Goal: Task Accomplishment & Management: Use online tool/utility

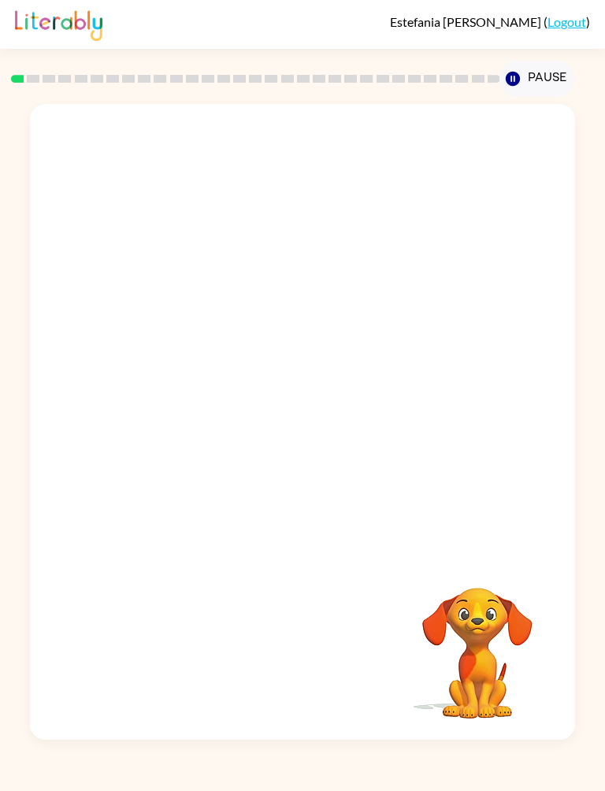
click at [190, 534] on div at bounding box center [302, 329] width 545 height 451
click at [505, 402] on div at bounding box center [302, 329] width 545 height 451
click at [139, 486] on div at bounding box center [302, 329] width 545 height 451
click at [506, 486] on div at bounding box center [302, 329] width 545 height 451
click at [539, 446] on div at bounding box center [302, 329] width 545 height 451
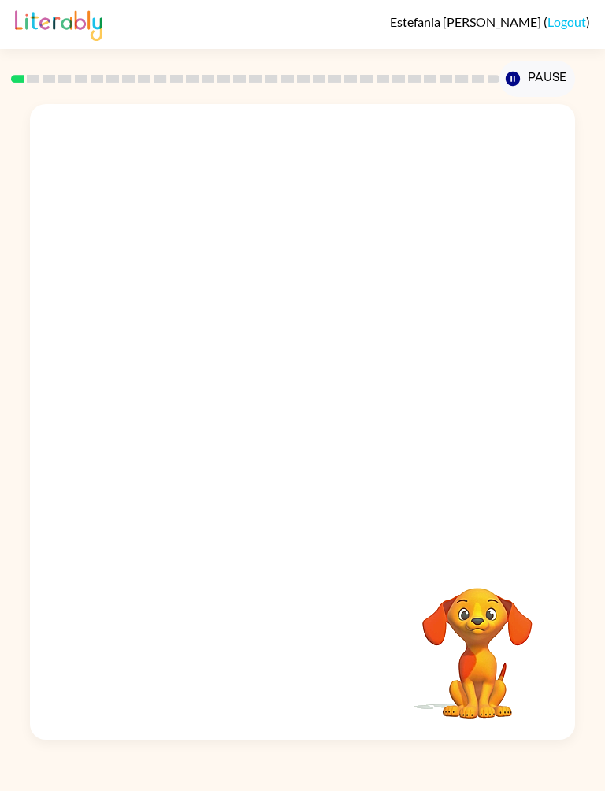
click at [538, 444] on div at bounding box center [302, 329] width 545 height 451
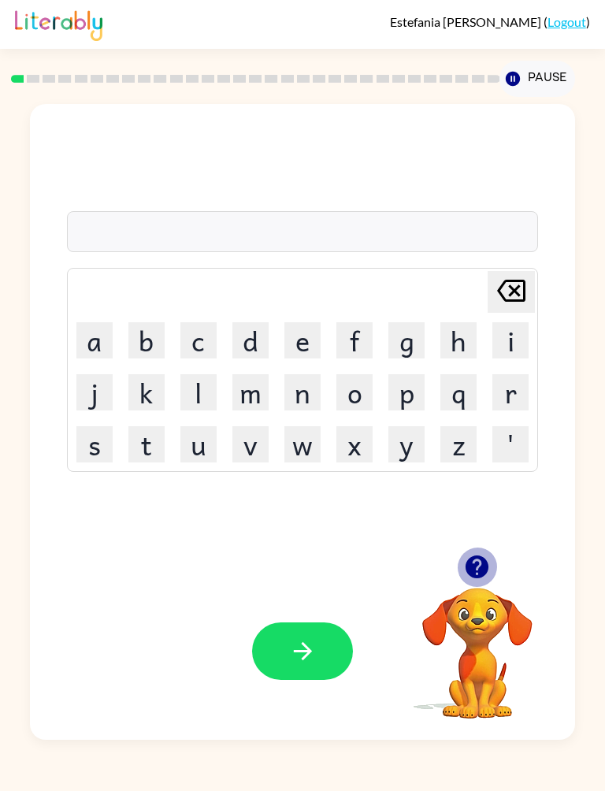
click at [481, 573] on icon "button" at bounding box center [477, 567] width 23 height 23
click at [472, 567] on icon "button" at bounding box center [477, 567] width 23 height 23
click at [76, 447] on button "s" at bounding box center [94, 444] width 36 height 36
click at [477, 337] on button "h" at bounding box center [459, 340] width 36 height 36
click at [217, 452] on button "u" at bounding box center [199, 444] width 36 height 36
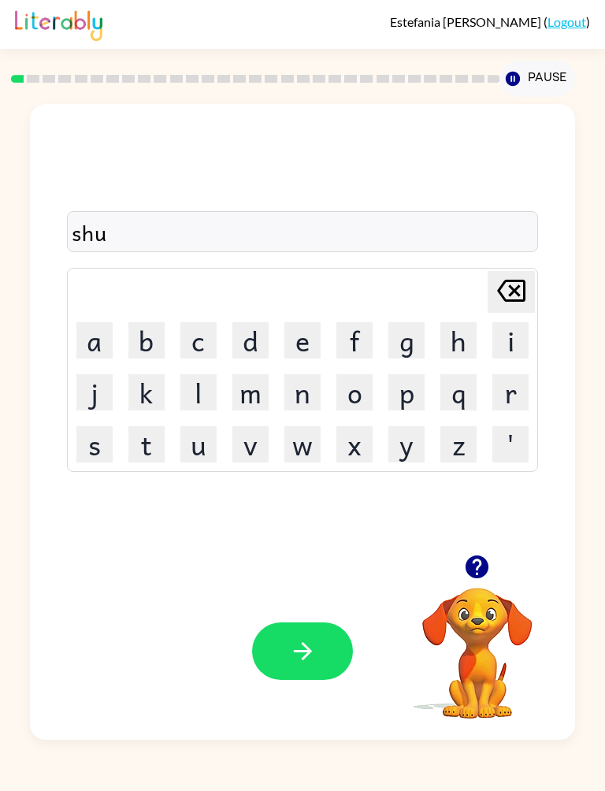
click at [76, 445] on button "s" at bounding box center [94, 444] width 36 height 36
click at [477, 343] on button "h" at bounding box center [459, 340] width 36 height 36
click at [317, 662] on icon "button" at bounding box center [303, 652] width 28 height 28
click at [76, 342] on button "a" at bounding box center [94, 340] width 36 height 36
click at [425, 408] on button "p" at bounding box center [407, 392] width 36 height 36
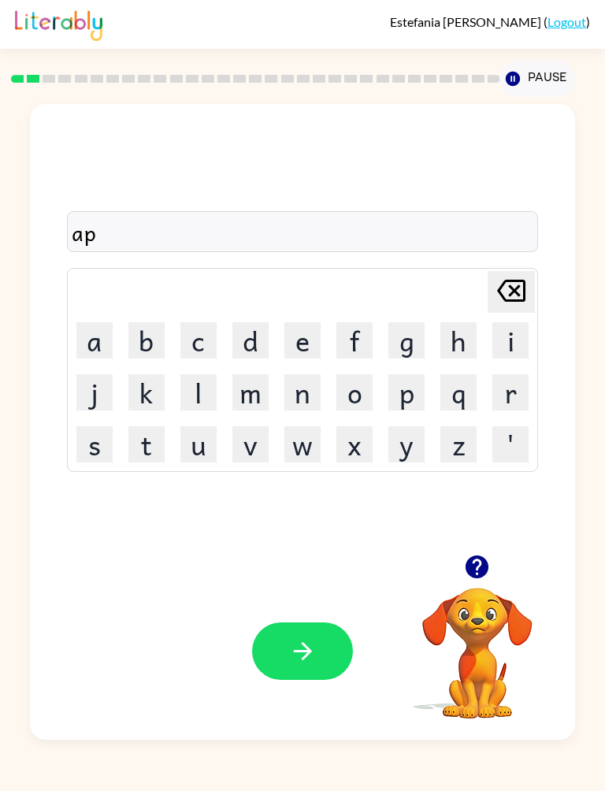
click at [321, 337] on button "e" at bounding box center [303, 340] width 36 height 36
click at [323, 661] on button "button" at bounding box center [302, 652] width 101 height 58
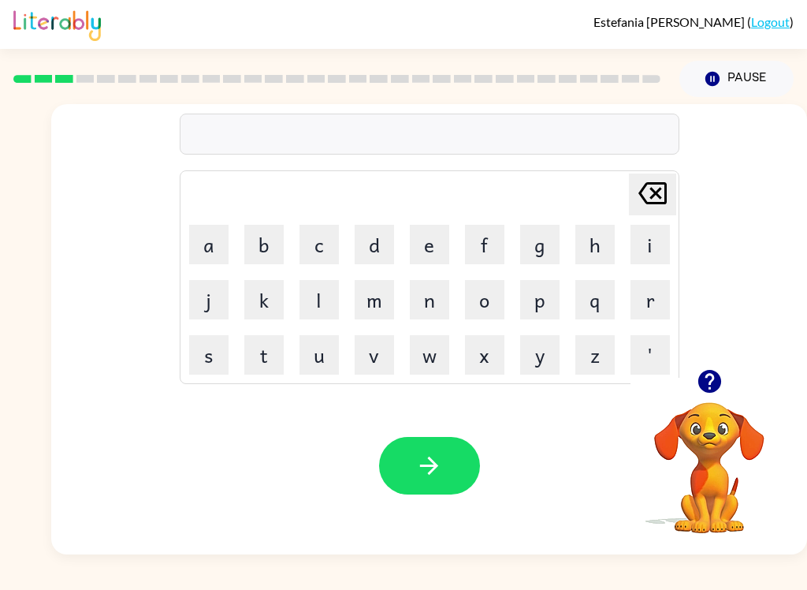
click at [605, 374] on icon "button" at bounding box center [710, 381] width 28 height 28
click at [605, 300] on button "r" at bounding box center [650, 299] width 39 height 39
click at [432, 247] on button "e" at bounding box center [429, 244] width 39 height 39
click at [195, 230] on button "a" at bounding box center [208, 244] width 39 height 39
click at [326, 285] on button "l" at bounding box center [319, 299] width 39 height 39
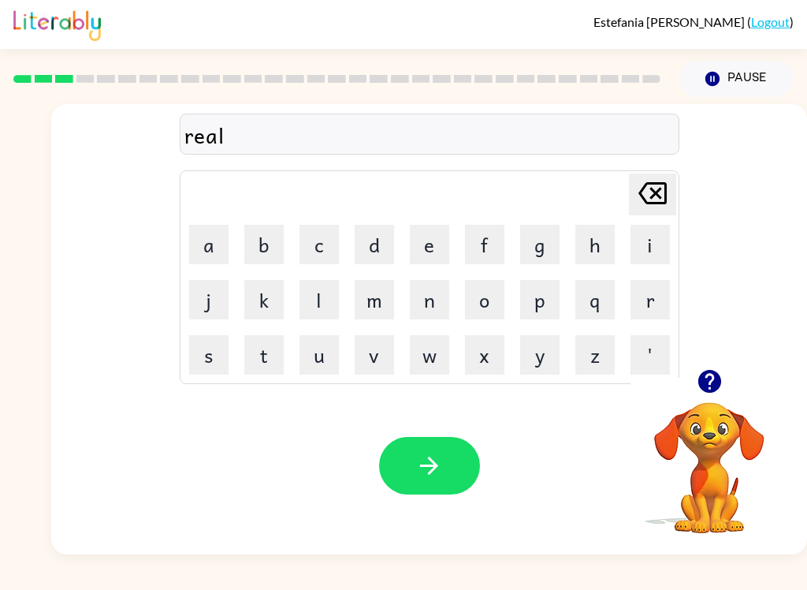
click at [605, 248] on button "i" at bounding box center [650, 244] width 39 height 39
click at [268, 339] on button "t" at bounding box center [263, 354] width 39 height 39
click at [530, 363] on button "y" at bounding box center [539, 354] width 39 height 39
click at [448, 467] on button "button" at bounding box center [429, 466] width 101 height 58
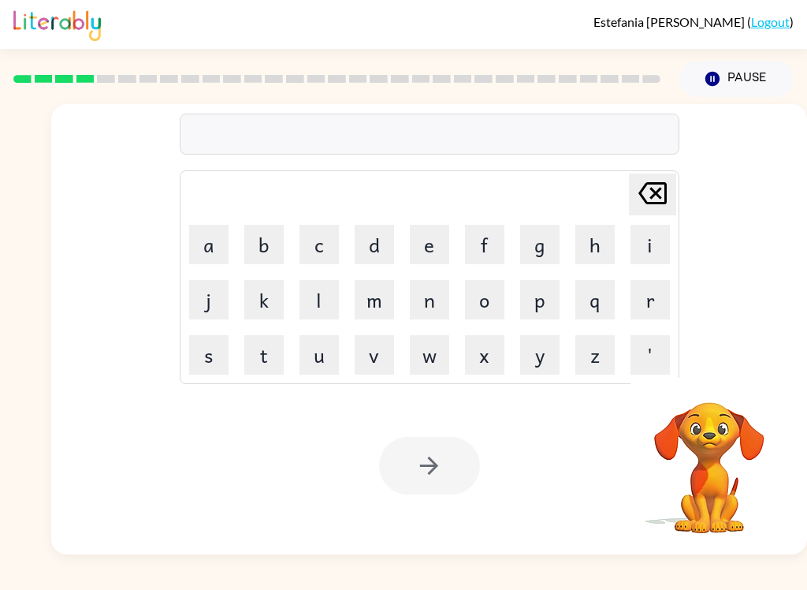
click at [605, 382] on video "Your browser must support playing .mp4 files to use Literably. Please try using…" at bounding box center [710, 457] width 158 height 158
click at [605, 521] on video "Your browser must support playing .mp4 files to use Literably. Please try using…" at bounding box center [710, 457] width 158 height 158
click at [605, 514] on video "Your browser must support playing .mp4 files to use Literably. Please try using…" at bounding box center [710, 457] width 158 height 158
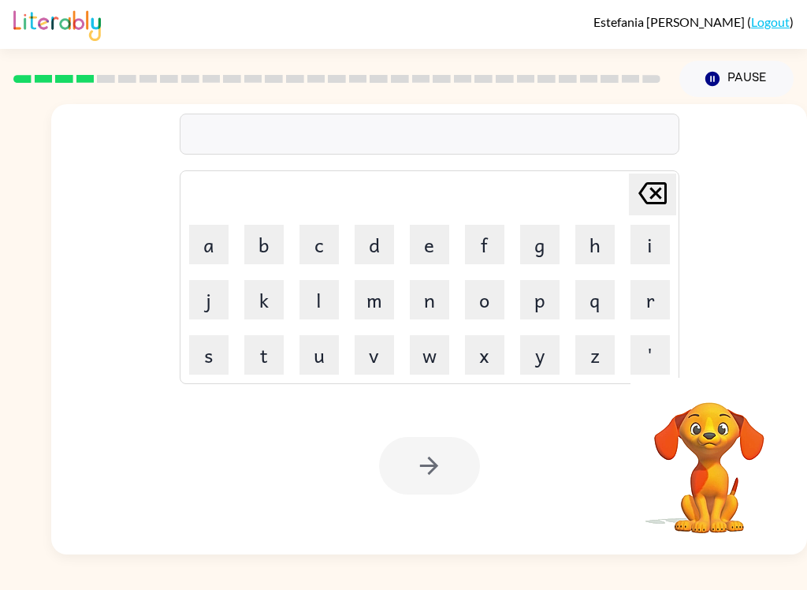
click at [605, 516] on video "Your browser must support playing .mp4 files to use Literably. Please try using…" at bounding box center [710, 457] width 158 height 158
click at [605, 512] on video "Your browser must support playing .mp4 files to use Literably. Please try using…" at bounding box center [710, 457] width 158 height 158
click at [605, 507] on video "Your browser must support playing .mp4 files to use Literably. Please try using…" at bounding box center [710, 457] width 158 height 158
click at [605, 506] on video "Your browser must support playing .mp4 files to use Literably. Please try using…" at bounding box center [710, 457] width 158 height 158
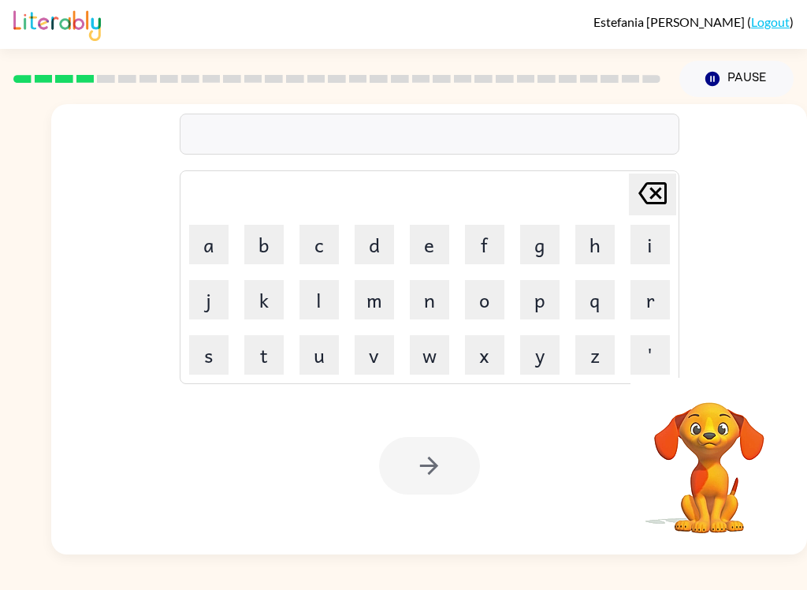
click at [605, 439] on video "Your browser must support playing .mp4 files to use Literably. Please try using…" at bounding box center [710, 457] width 158 height 158
click at [605, 382] on video "Your browser must support playing .mp4 files to use Literably. Please try using…" at bounding box center [710, 457] width 158 height 158
click at [605, 408] on video "Your browser must support playing .mp4 files to use Literably. Please try using…" at bounding box center [710, 457] width 158 height 158
click at [605, 401] on video "Your browser must support playing .mp4 files to use Literably. Please try using…" at bounding box center [710, 457] width 158 height 158
click at [605, 400] on video "Your browser must support playing .mp4 files to use Literably. Please try using…" at bounding box center [710, 457] width 158 height 158
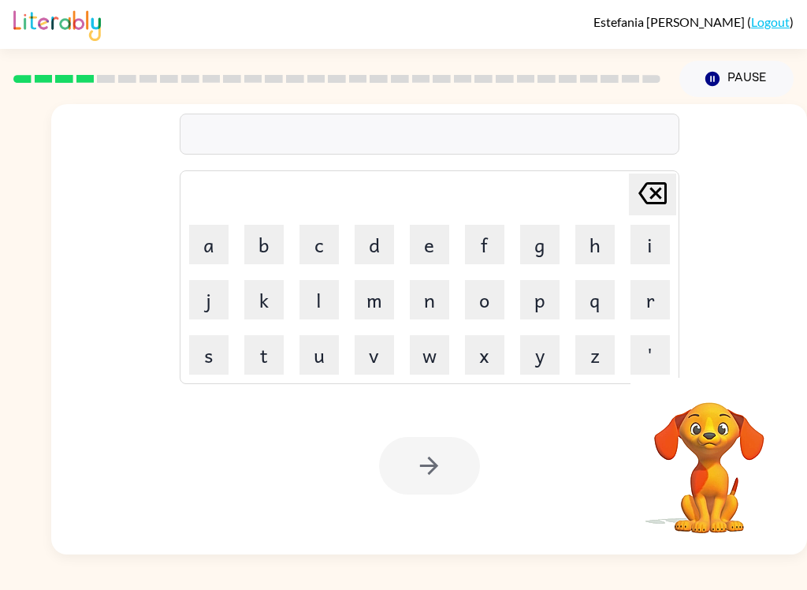
click at [605, 356] on div "[PERSON_NAME] last character input a b c d e f g h i j k l m n o p q r s t u v …" at bounding box center [429, 236] width 756 height 265
click at [605, 80] on icon "button" at bounding box center [712, 79] width 14 height 14
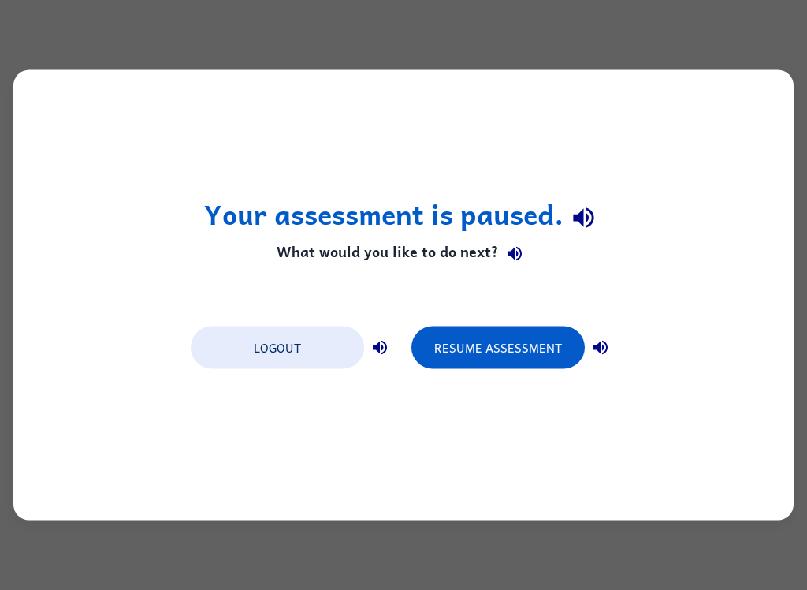
click at [540, 344] on button "Resume Assessment" at bounding box center [497, 347] width 173 height 43
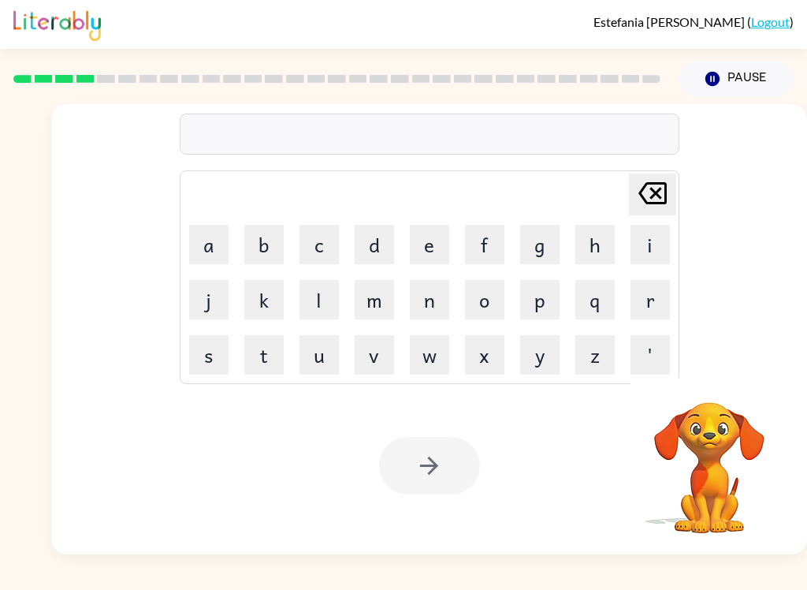
click at [428, 242] on button "e" at bounding box center [429, 244] width 39 height 39
click at [336, 286] on button "l" at bounding box center [319, 299] width 39 height 39
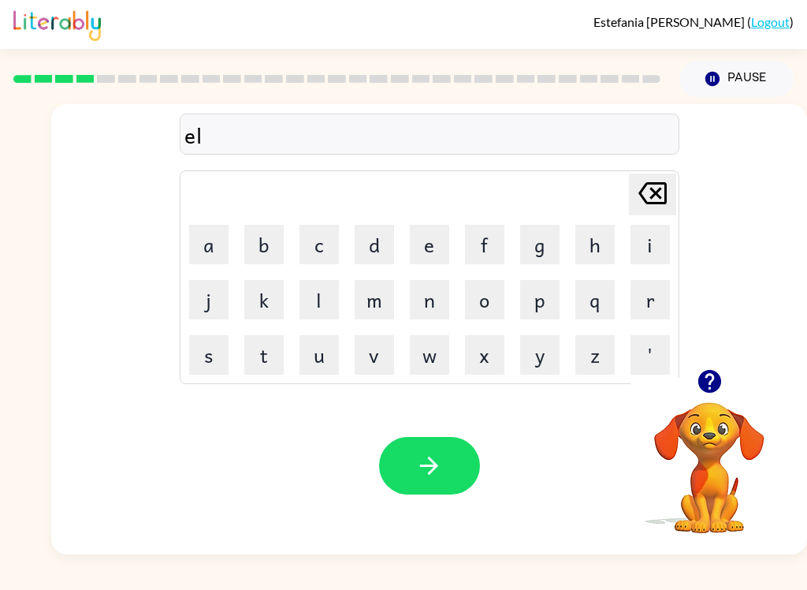
click at [605, 238] on button "i" at bounding box center [650, 244] width 39 height 39
click at [376, 299] on button "m" at bounding box center [374, 299] width 39 height 39
click at [605, 242] on button "i" at bounding box center [650, 244] width 39 height 39
click at [426, 301] on button "n" at bounding box center [429, 299] width 39 height 39
click at [203, 246] on button "a" at bounding box center [208, 244] width 39 height 39
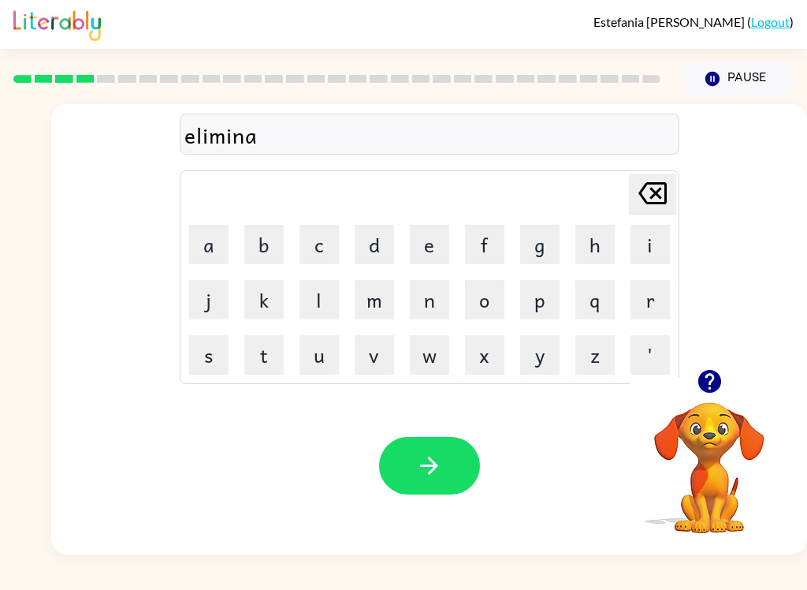
click at [259, 355] on button "t" at bounding box center [263, 354] width 39 height 39
click at [436, 246] on button "e" at bounding box center [429, 244] width 39 height 39
click at [437, 445] on button "button" at bounding box center [429, 466] width 101 height 58
click at [605, 385] on icon "button" at bounding box center [709, 381] width 23 height 23
click at [359, 244] on button "d" at bounding box center [374, 244] width 39 height 39
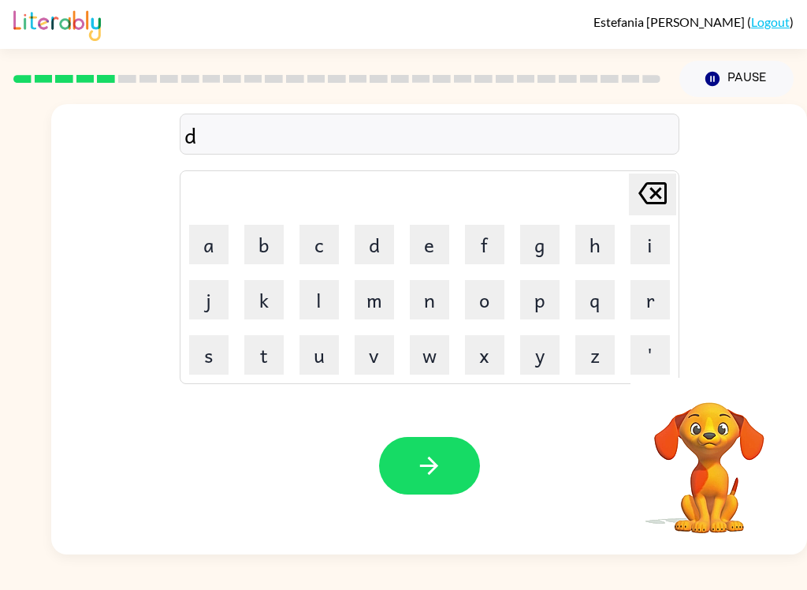
click at [309, 367] on button "u" at bounding box center [319, 354] width 39 height 39
click at [542, 297] on button "p" at bounding box center [539, 299] width 39 height 39
click at [309, 303] on button "l" at bounding box center [319, 299] width 39 height 39
click at [605, 238] on button "i" at bounding box center [650, 244] width 39 height 39
click at [326, 245] on button "c" at bounding box center [319, 244] width 39 height 39
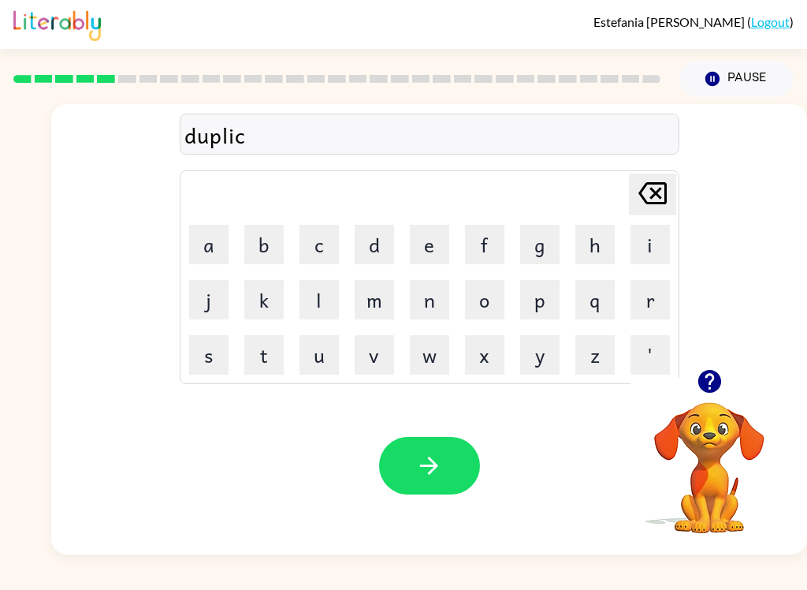
click at [207, 239] on button "a" at bounding box center [208, 244] width 39 height 39
click at [256, 369] on button "t" at bounding box center [263, 354] width 39 height 39
click at [418, 236] on button "e" at bounding box center [429, 244] width 39 height 39
click at [446, 483] on button "button" at bounding box center [429, 466] width 101 height 58
click at [605, 381] on icon "button" at bounding box center [709, 381] width 23 height 23
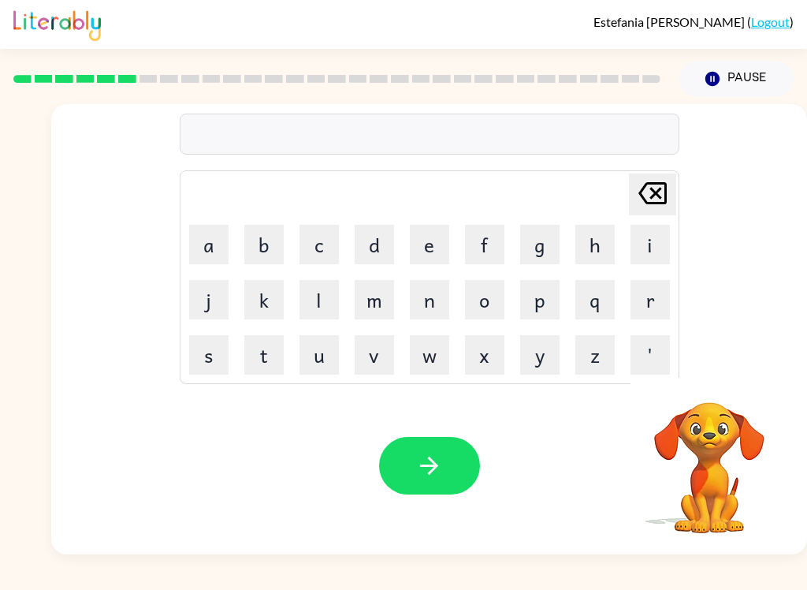
click at [381, 346] on button "v" at bounding box center [374, 354] width 39 height 39
click at [193, 252] on button "a" at bounding box center [208, 244] width 39 height 39
click at [328, 243] on button "c" at bounding box center [319, 244] width 39 height 39
click at [199, 243] on button "a" at bounding box center [208, 244] width 39 height 39
click at [273, 352] on button "t" at bounding box center [263, 354] width 39 height 39
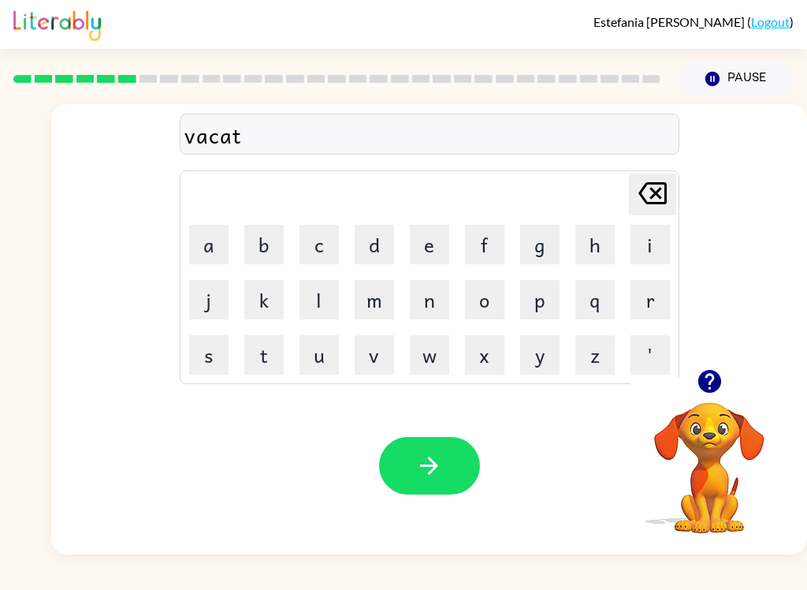
click at [605, 233] on button "i" at bounding box center [650, 244] width 39 height 39
click at [496, 286] on button "o" at bounding box center [484, 299] width 39 height 39
click at [434, 296] on button "n" at bounding box center [429, 299] width 39 height 39
click at [445, 480] on button "button" at bounding box center [429, 466] width 101 height 58
click at [605, 369] on icon "button" at bounding box center [710, 381] width 28 height 28
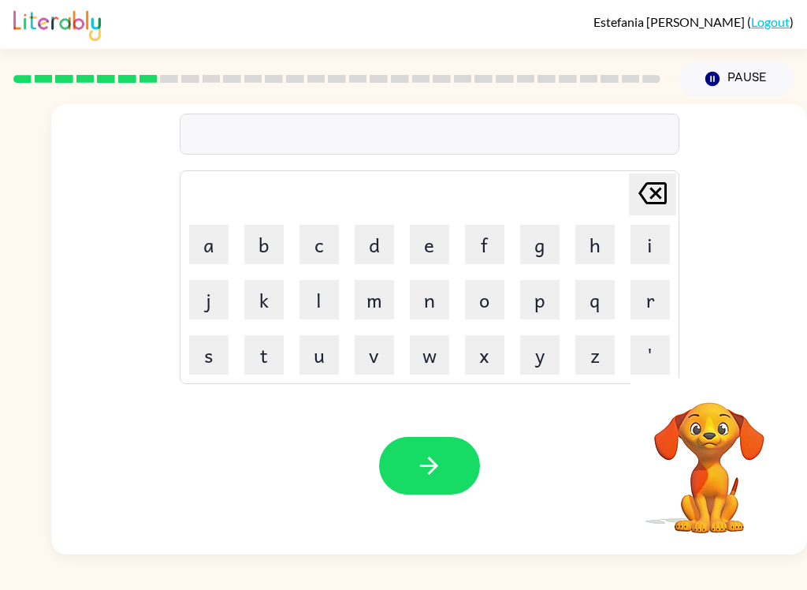
click at [549, 295] on button "p" at bounding box center [539, 299] width 39 height 39
click at [323, 356] on button "u" at bounding box center [319, 354] width 39 height 39
click at [387, 236] on button "d" at bounding box center [374, 244] width 39 height 39
click at [322, 299] on button "l" at bounding box center [319, 299] width 39 height 39
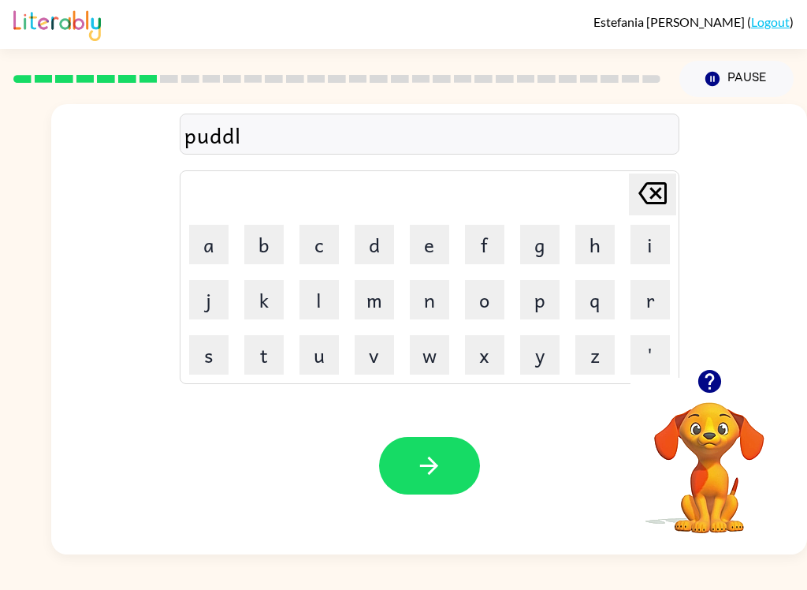
click at [427, 243] on button "e" at bounding box center [429, 244] width 39 height 39
click at [445, 449] on button "button" at bounding box center [429, 466] width 101 height 58
click at [605, 374] on button "button" at bounding box center [710, 381] width 40 height 40
click at [605, 369] on button "button" at bounding box center [710, 381] width 40 height 40
click at [541, 303] on button "p" at bounding box center [539, 299] width 39 height 39
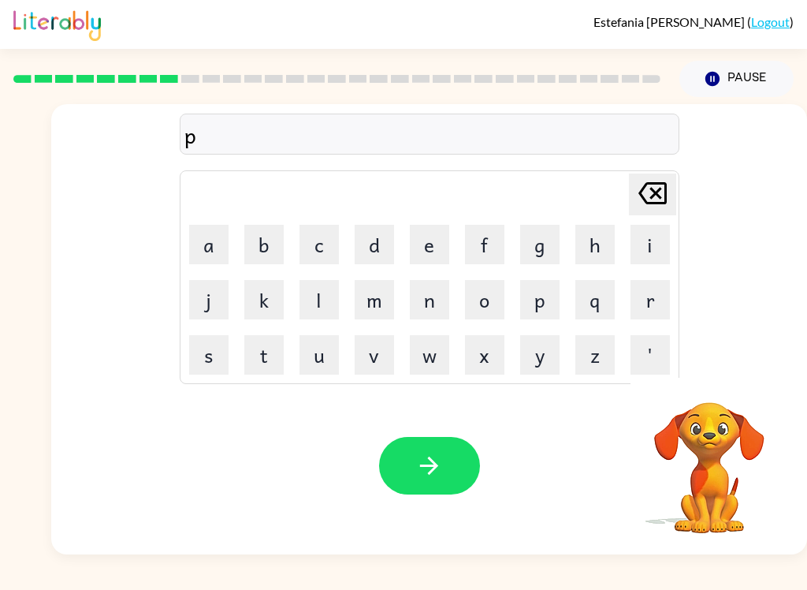
click at [196, 240] on button "a" at bounding box center [208, 244] width 39 height 39
click at [605, 300] on button "r" at bounding box center [650, 299] width 39 height 39
click at [271, 348] on button "t" at bounding box center [263, 354] width 39 height 39
click at [605, 236] on button "i" at bounding box center [650, 244] width 39 height 39
click at [319, 248] on button "c" at bounding box center [319, 244] width 39 height 39
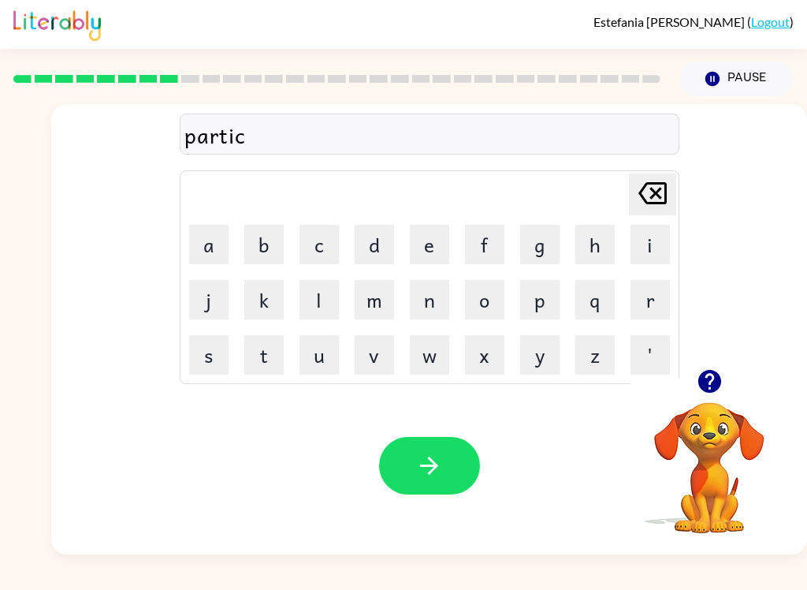
click at [202, 251] on button "a" at bounding box center [208, 244] width 39 height 39
click at [322, 300] on button "l" at bounding box center [319, 299] width 39 height 39
click at [435, 464] on icon "button" at bounding box center [429, 465] width 18 height 18
click at [605, 297] on button "r" at bounding box center [650, 299] width 39 height 39
click at [437, 233] on button "e" at bounding box center [429, 244] width 39 height 39
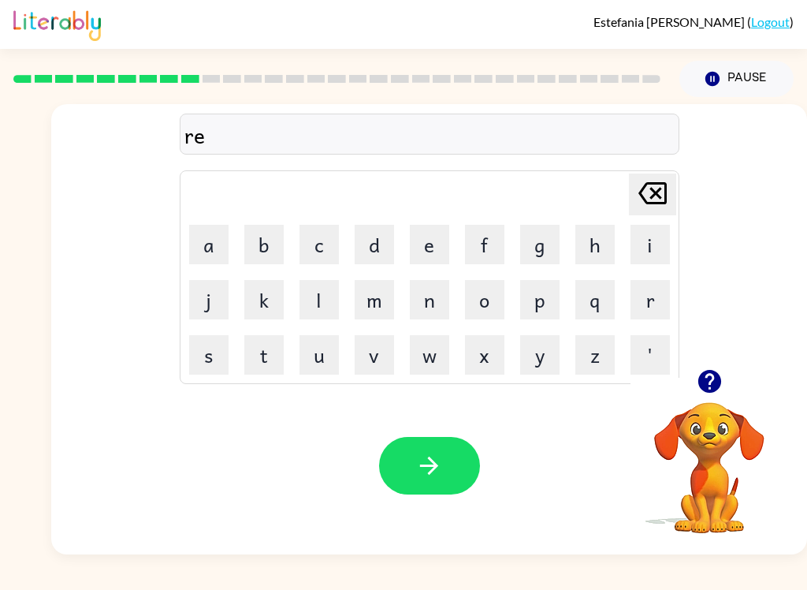
click at [332, 229] on button "c" at bounding box center [319, 244] width 39 height 39
click at [200, 239] on button "a" at bounding box center [208, 244] width 39 height 39
click at [542, 300] on button "p" at bounding box center [539, 299] width 39 height 39
click at [271, 344] on button "t" at bounding box center [263, 354] width 39 height 39
click at [316, 346] on button "u" at bounding box center [319, 354] width 39 height 39
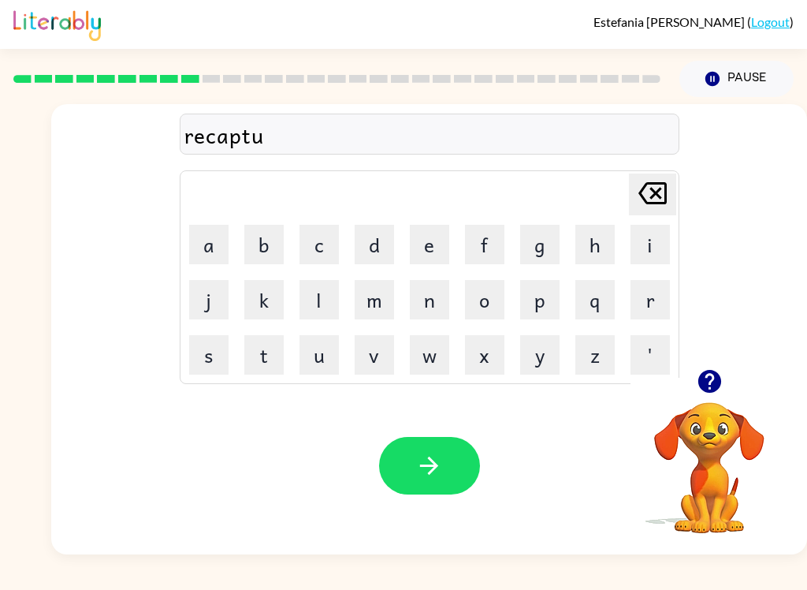
click at [605, 300] on button "r" at bounding box center [650, 299] width 39 height 39
click at [419, 251] on button "e" at bounding box center [429, 244] width 39 height 39
click at [426, 443] on button "button" at bounding box center [429, 466] width 101 height 58
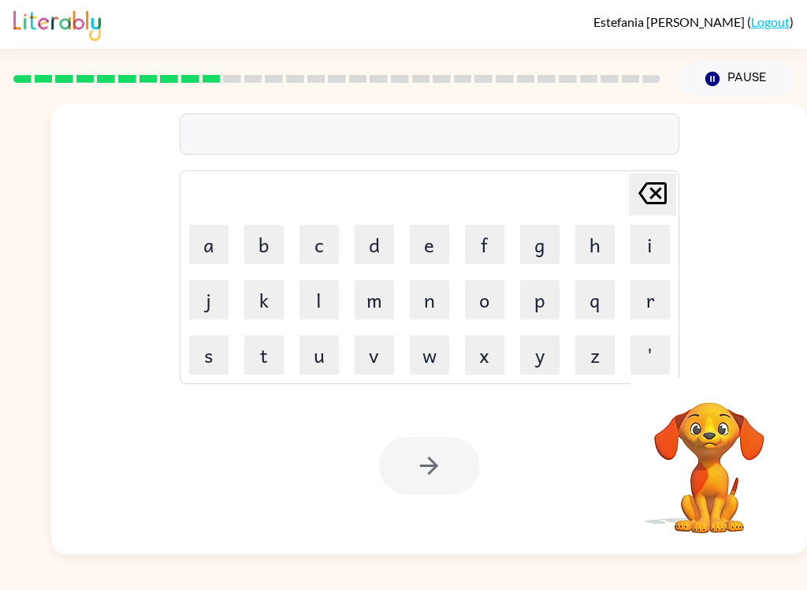
click at [558, 297] on button "p" at bounding box center [539, 299] width 39 height 39
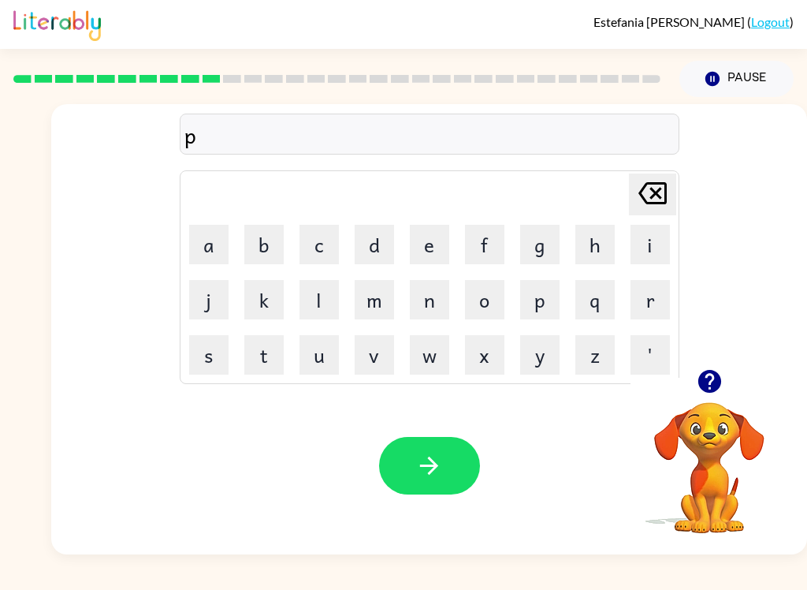
click at [605, 294] on button "r" at bounding box center [650, 299] width 39 height 39
click at [440, 232] on button "e" at bounding box center [429, 244] width 39 height 39
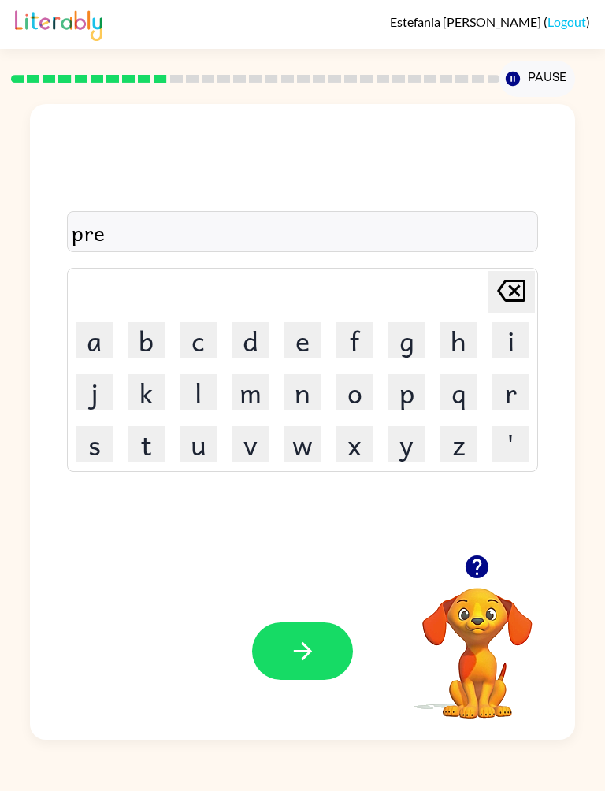
click at [76, 442] on button "s" at bounding box center [94, 444] width 36 height 36
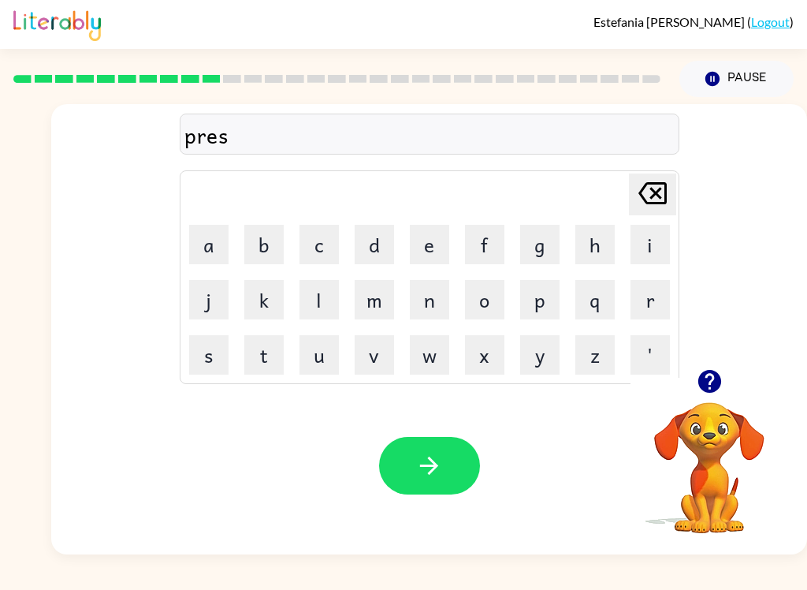
click at [328, 251] on button "c" at bounding box center [319, 244] width 39 height 39
click at [597, 243] on button "h" at bounding box center [594, 244] width 39 height 39
click at [500, 302] on button "o" at bounding box center [484, 299] width 39 height 39
click at [486, 300] on button "o" at bounding box center [484, 299] width 39 height 39
click at [322, 289] on button "l" at bounding box center [319, 299] width 39 height 39
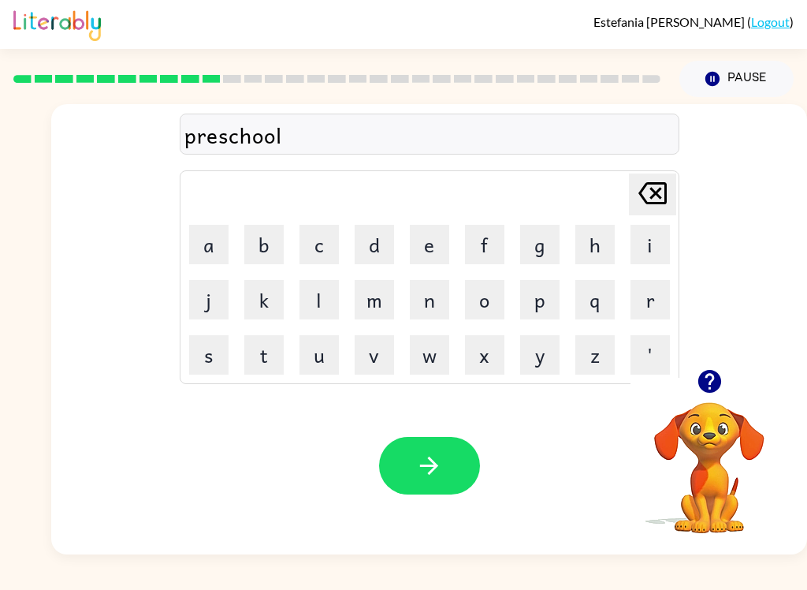
click at [455, 470] on button "button" at bounding box center [429, 466] width 101 height 58
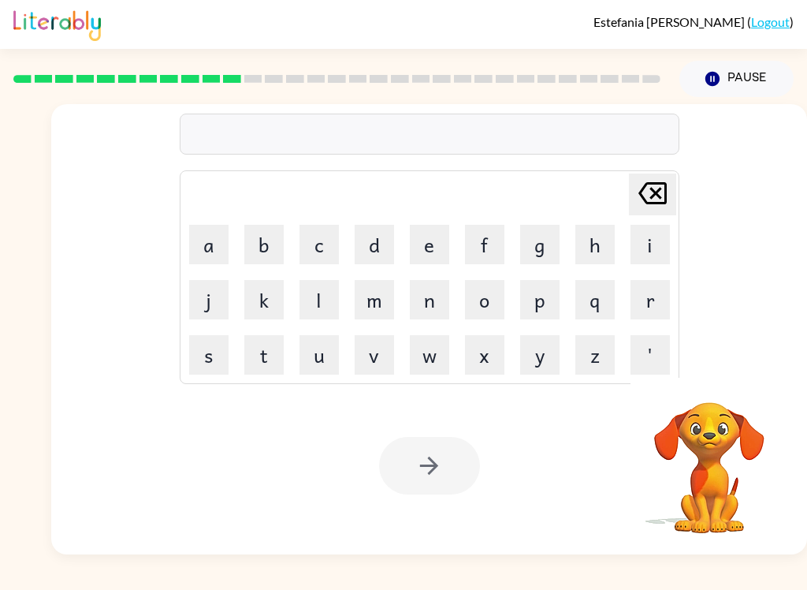
click at [329, 235] on button "c" at bounding box center [319, 244] width 39 height 39
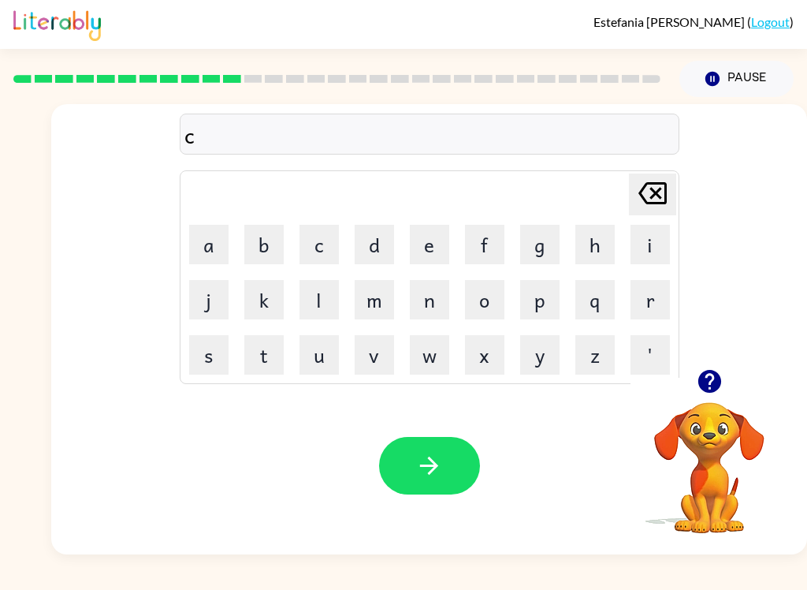
click at [605, 306] on button "r" at bounding box center [650, 299] width 39 height 39
click at [203, 236] on button "a" at bounding box center [208, 244] width 39 height 39
click at [371, 354] on button "v" at bounding box center [374, 354] width 39 height 39
click at [415, 251] on button "e" at bounding box center [429, 244] width 39 height 39
click at [429, 482] on button "button" at bounding box center [429, 466] width 101 height 58
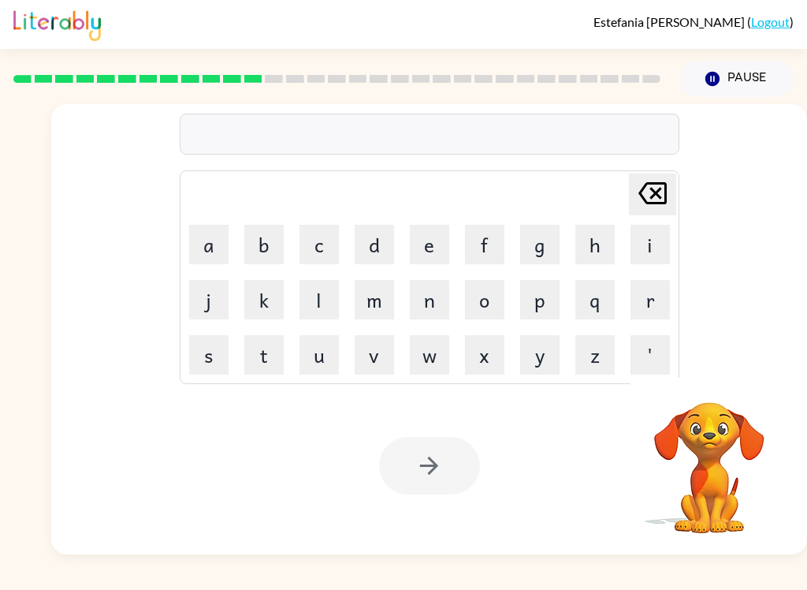
click at [605, 415] on video "Your browser must support playing .mp4 files to use Literably. Please try using…" at bounding box center [710, 457] width 158 height 158
click at [605, 408] on video "Your browser must support playing .mp4 files to use Literably. Please try using…" at bounding box center [710, 457] width 158 height 158
click at [605, 433] on video "Your browser must support playing .mp4 files to use Literably. Please try using…" at bounding box center [710, 457] width 158 height 158
click at [605, 81] on button "Pause Pause" at bounding box center [736, 79] width 114 height 36
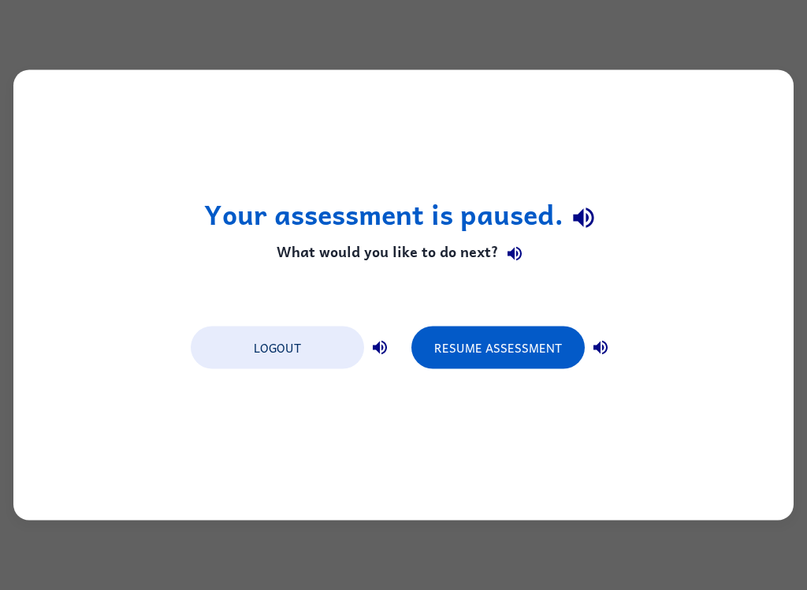
click at [535, 343] on button "Resume Assessment" at bounding box center [497, 347] width 173 height 43
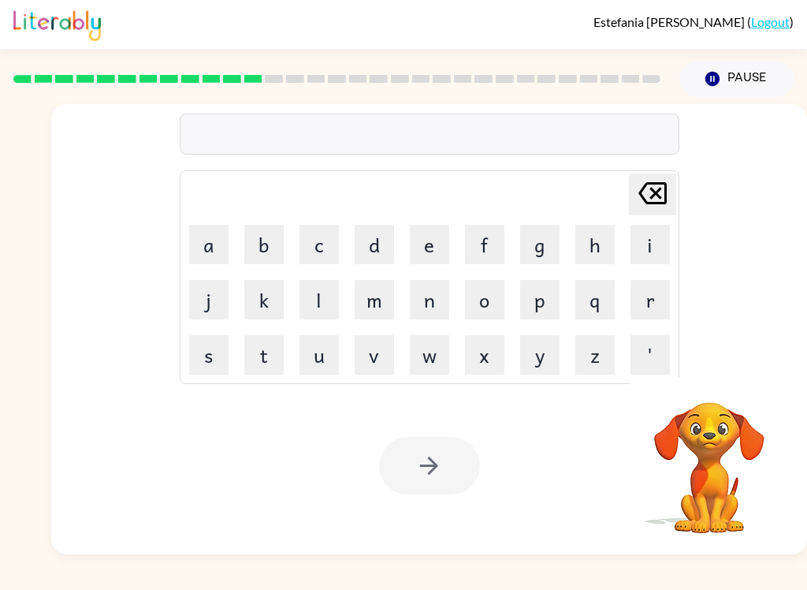
click at [363, 228] on button "d" at bounding box center [374, 244] width 39 height 39
click at [605, 244] on button "i" at bounding box center [650, 244] width 39 height 39
click at [307, 252] on button "c" at bounding box center [319, 244] width 39 height 39
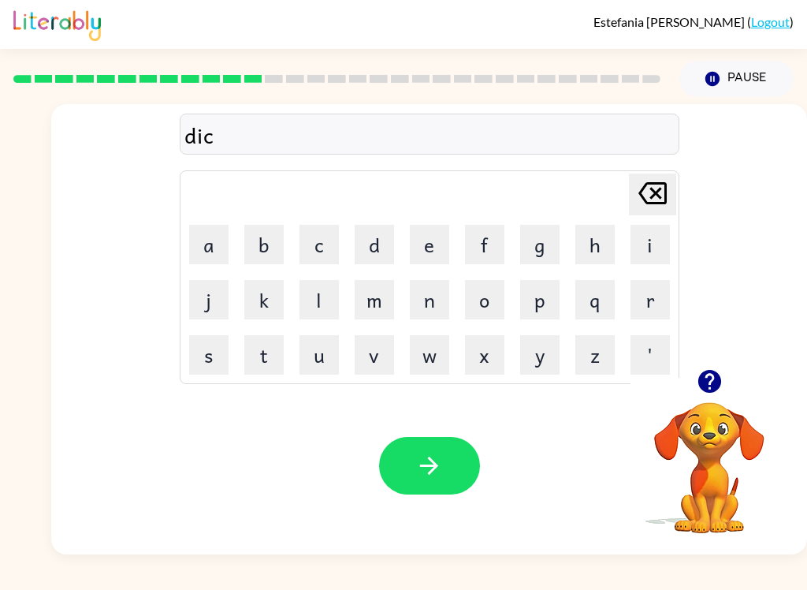
click at [273, 353] on button "t" at bounding box center [263, 354] width 39 height 39
click at [190, 240] on button "a" at bounding box center [208, 244] width 39 height 39
click at [280, 341] on button "t" at bounding box center [263, 354] width 39 height 39
click at [421, 248] on button "e" at bounding box center [429, 244] width 39 height 39
click at [429, 474] on icon "button" at bounding box center [429, 465] width 18 height 18
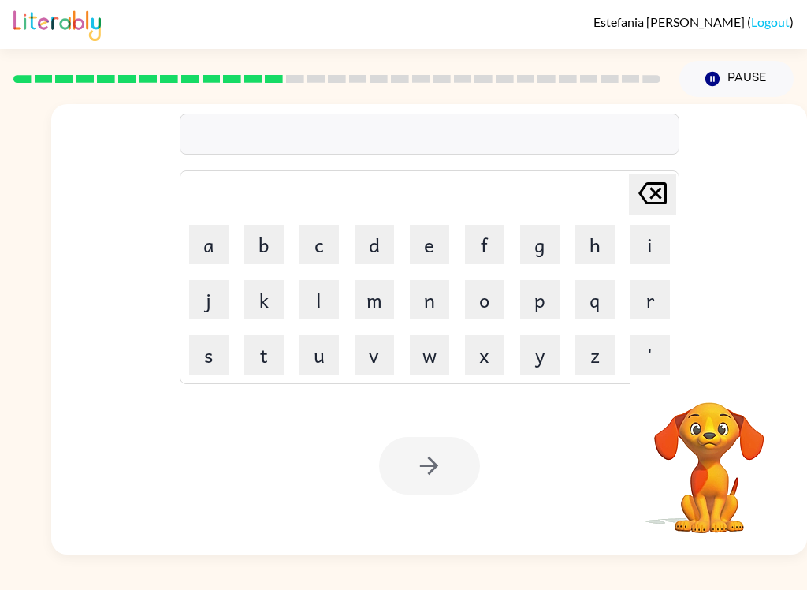
click at [605, 81] on button "Pause Pause" at bounding box center [736, 79] width 114 height 36
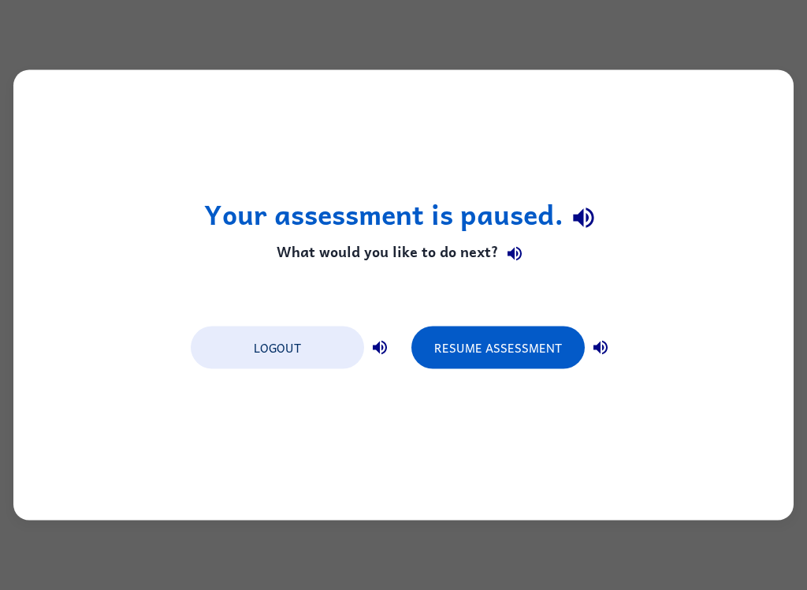
click at [605, 82] on div "Your assessment is paused. What would you like to do next? Logout Resume Assess…" at bounding box center [403, 295] width 780 height 450
click at [605, 81] on div "Your assessment is paused. What would you like to do next? Logout Resume Assess…" at bounding box center [403, 295] width 780 height 450
click at [605, 61] on div "Your assessment is paused. What would you like to do next? Logout Resume Assess…" at bounding box center [403, 295] width 807 height 590
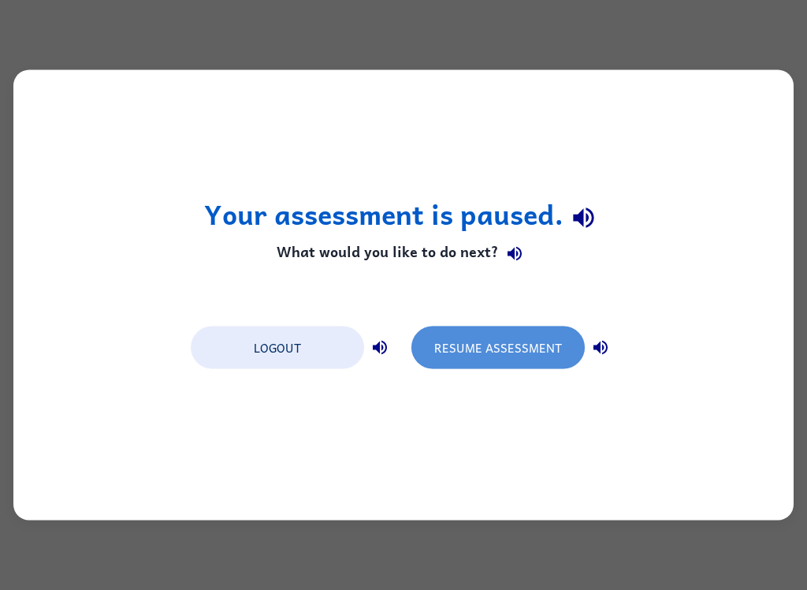
click at [565, 354] on button "Resume Assessment" at bounding box center [497, 347] width 173 height 43
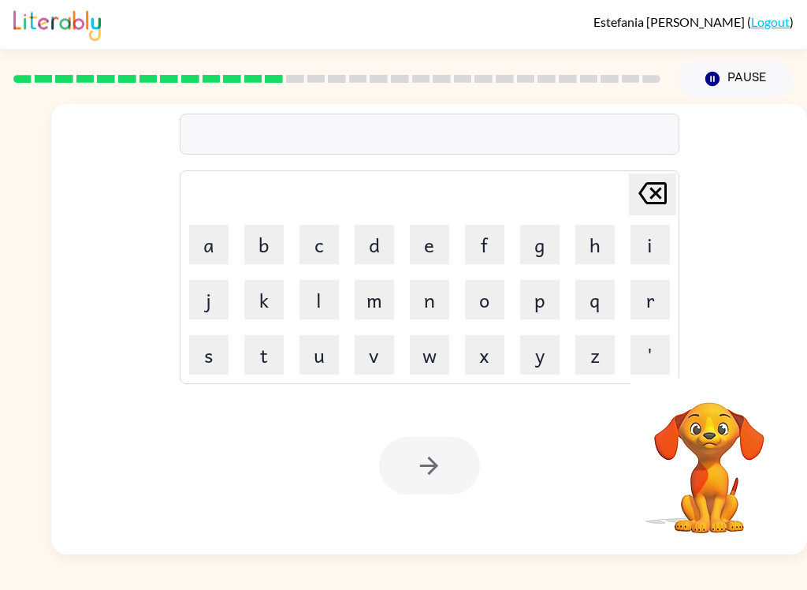
click at [605, 473] on video "Your browser must support playing .mp4 files to use Literably. Please try using…" at bounding box center [710, 457] width 158 height 158
click at [605, 76] on button "Pause Pause" at bounding box center [736, 79] width 114 height 36
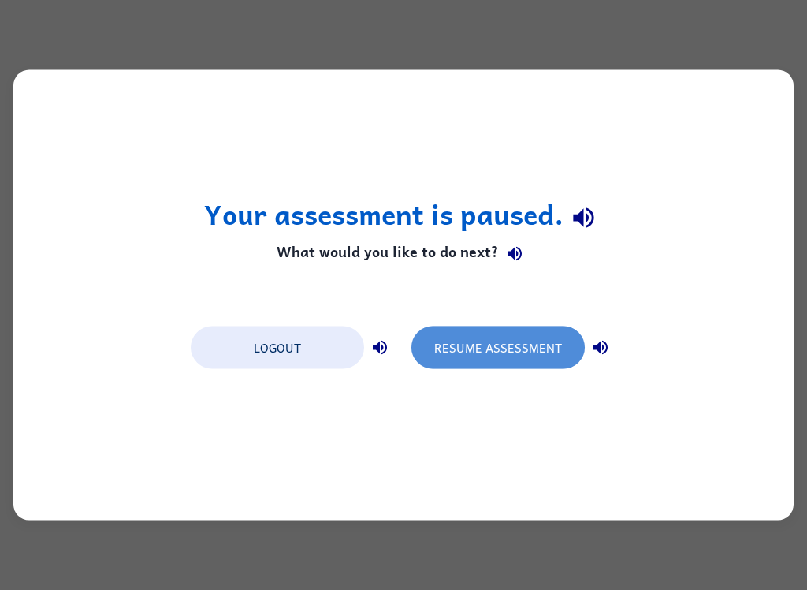
click at [523, 354] on button "Resume Assessment" at bounding box center [497, 347] width 173 height 43
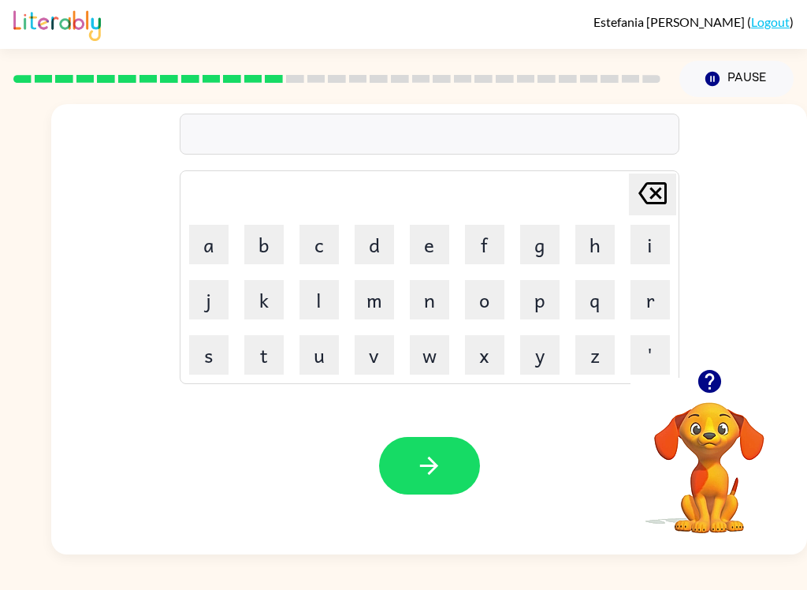
click at [594, 300] on button "q" at bounding box center [594, 299] width 39 height 39
click at [605, 188] on icon at bounding box center [652, 193] width 28 height 22
click at [549, 286] on button "p" at bounding box center [539, 299] width 39 height 39
click at [185, 234] on td "a" at bounding box center [209, 245] width 54 height 54
click at [202, 252] on button "a" at bounding box center [208, 244] width 39 height 39
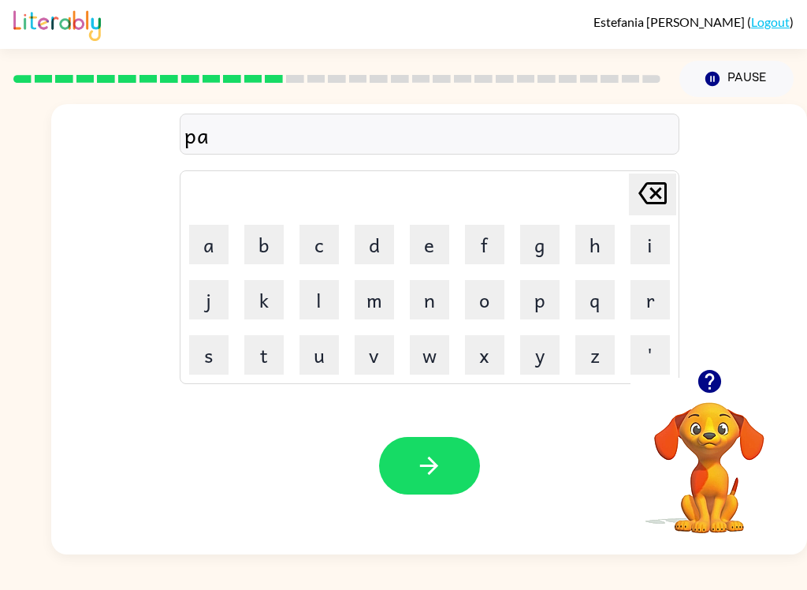
click at [542, 355] on button "y" at bounding box center [539, 354] width 39 height 39
click at [378, 310] on button "m" at bounding box center [374, 299] width 39 height 39
click at [419, 260] on button "e" at bounding box center [429, 244] width 39 height 39
click at [441, 303] on button "n" at bounding box center [429, 299] width 39 height 39
click at [264, 356] on button "t" at bounding box center [263, 354] width 39 height 39
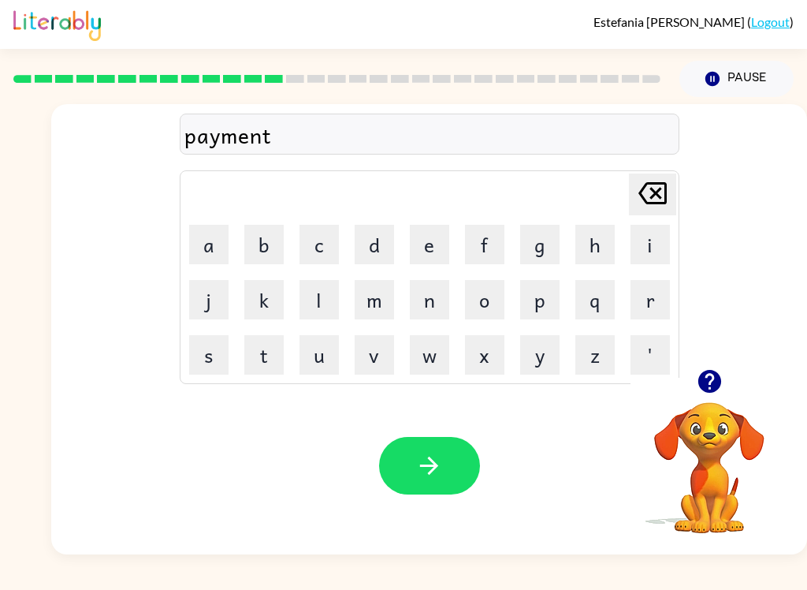
click at [425, 477] on icon "button" at bounding box center [429, 466] width 28 height 28
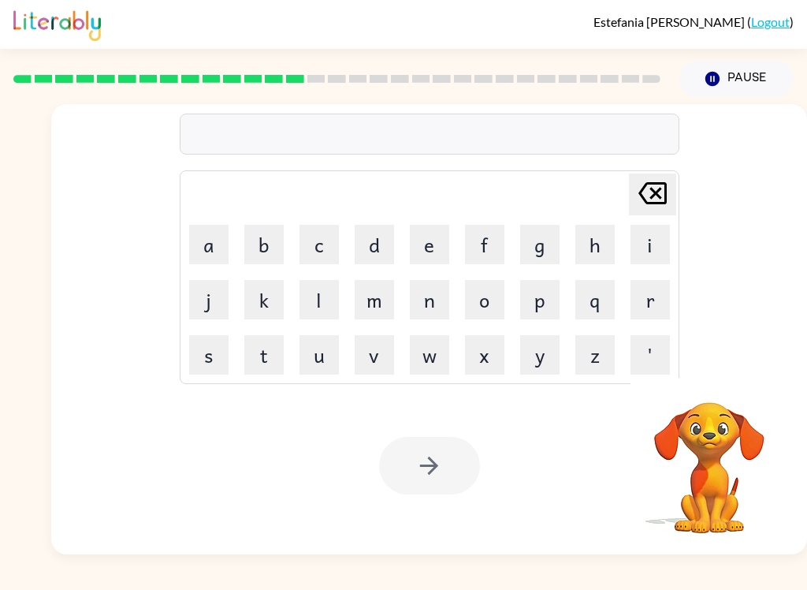
click at [374, 307] on button "m" at bounding box center [374, 299] width 39 height 39
click at [204, 243] on button "a" at bounding box center [208, 244] width 39 height 39
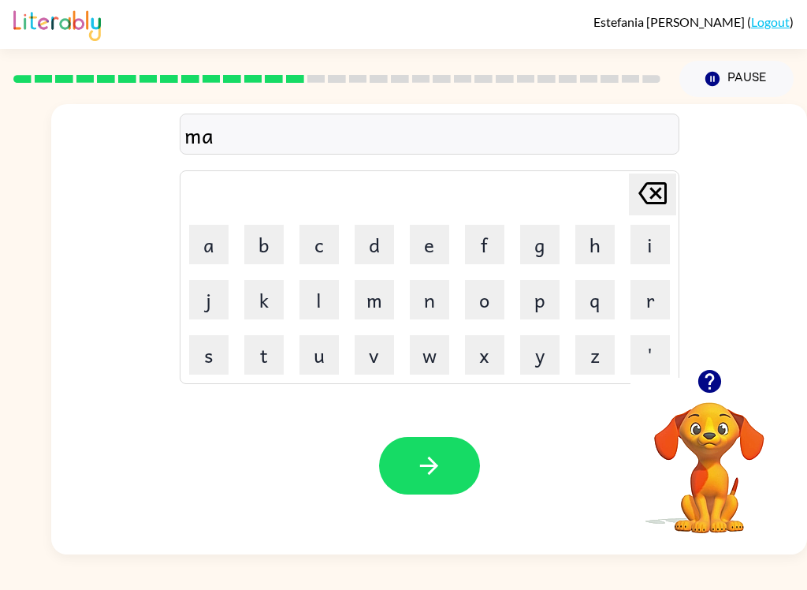
click at [543, 355] on button "y" at bounding box center [539, 354] width 39 height 39
click at [486, 299] on button "o" at bounding box center [484, 299] width 39 height 39
click at [605, 299] on button "r" at bounding box center [650, 299] width 39 height 39
click at [433, 456] on icon "button" at bounding box center [429, 466] width 28 height 28
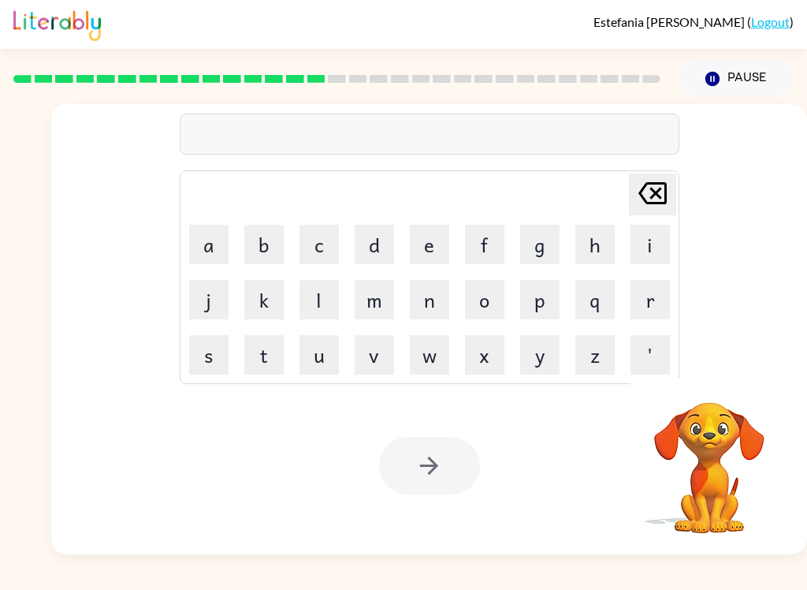
click at [605, 88] on button "Pause Pause" at bounding box center [736, 79] width 114 height 36
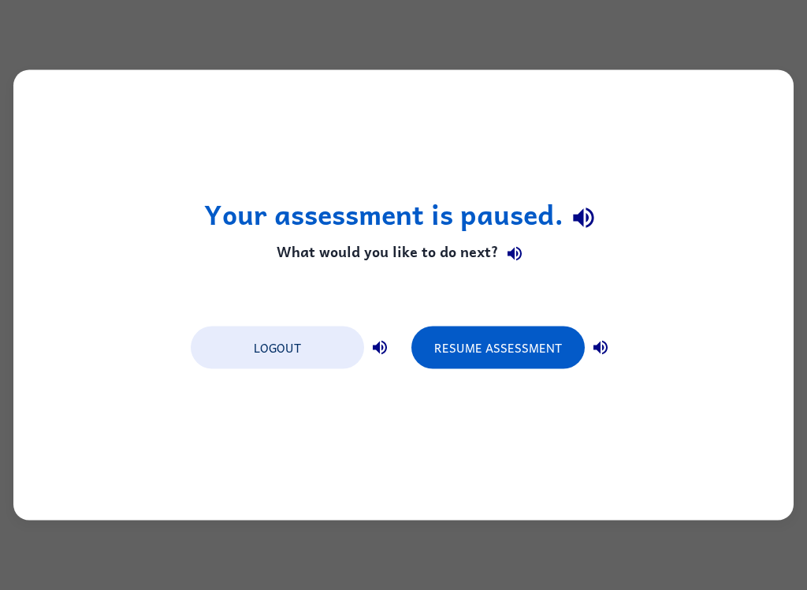
click at [512, 343] on button "Resume Assessment" at bounding box center [497, 347] width 173 height 43
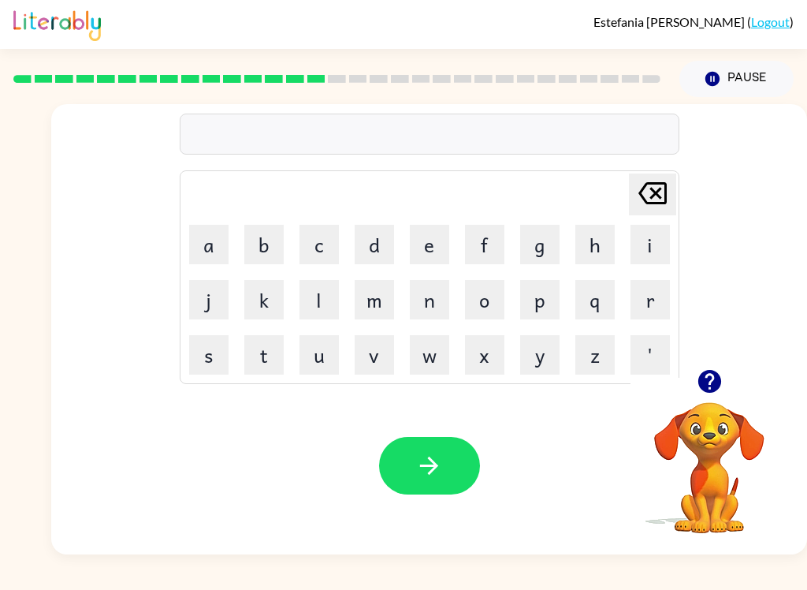
click at [209, 367] on button "s" at bounding box center [208, 354] width 39 height 39
click at [542, 298] on button "p" at bounding box center [539, 299] width 39 height 39
click at [210, 249] on button "a" at bounding box center [208, 244] width 39 height 39
click at [605, 284] on button "r" at bounding box center [650, 299] width 39 height 39
click at [430, 472] on icon "button" at bounding box center [429, 466] width 28 height 28
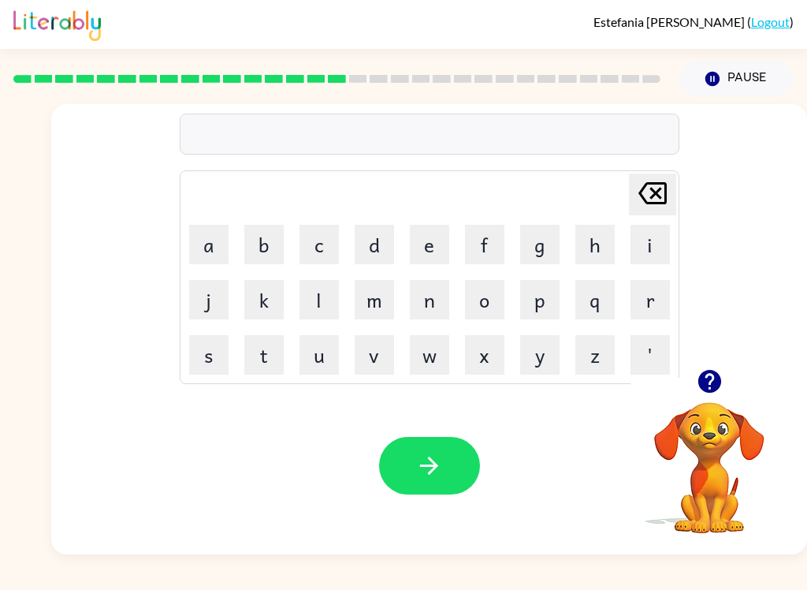
click at [538, 300] on button "p" at bounding box center [539, 299] width 39 height 39
click at [182, 241] on td "a" at bounding box center [209, 245] width 54 height 54
click at [605, 199] on icon "[PERSON_NAME] last character input" at bounding box center [653, 193] width 38 height 38
click at [537, 296] on button "p" at bounding box center [539, 299] width 39 height 39
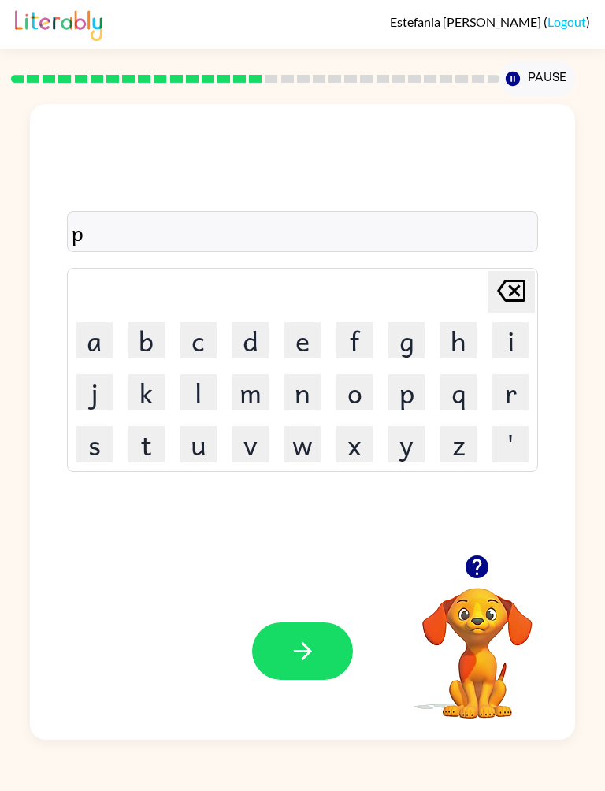
click at [76, 355] on button "a" at bounding box center [94, 340] width 36 height 36
click at [217, 383] on button "l" at bounding box center [199, 392] width 36 height 36
click at [317, 664] on icon "button" at bounding box center [303, 652] width 28 height 28
click at [76, 452] on button "s" at bounding box center [94, 444] width 36 height 36
click at [425, 380] on button "p" at bounding box center [407, 392] width 36 height 36
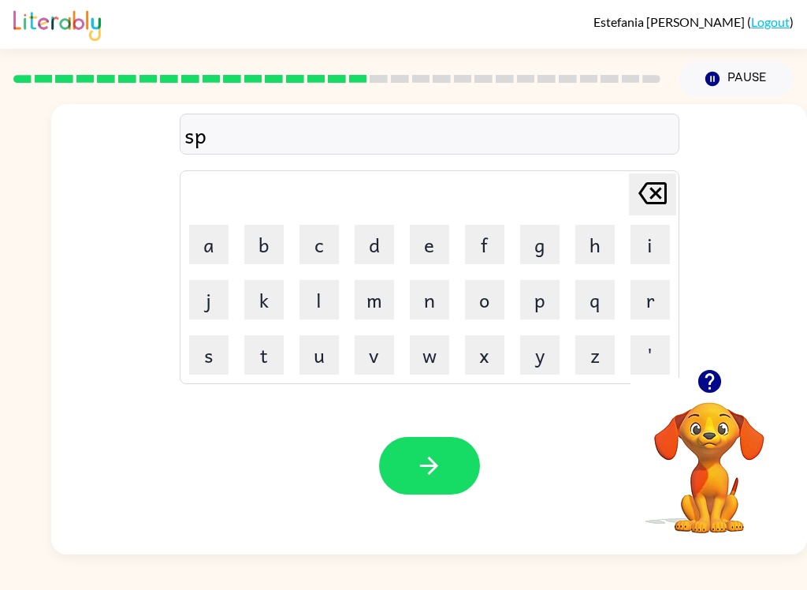
click at [605, 247] on button "i" at bounding box center [650, 244] width 39 height 39
click at [437, 310] on button "n" at bounding box center [429, 299] width 39 height 39
click at [605, 237] on button "i" at bounding box center [650, 244] width 39 height 39
click at [437, 312] on button "n" at bounding box center [429, 299] width 39 height 39
click at [524, 247] on button "g" at bounding box center [539, 244] width 39 height 39
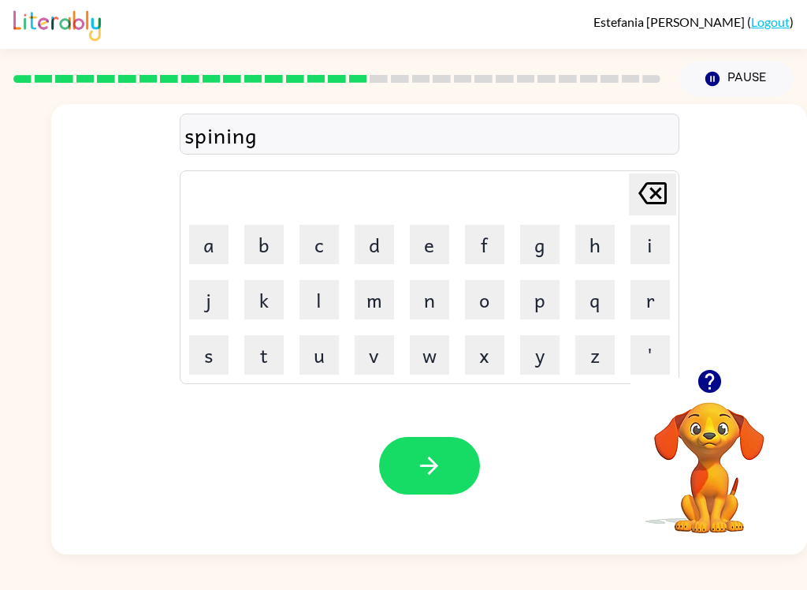
click at [440, 477] on icon "button" at bounding box center [429, 466] width 28 height 28
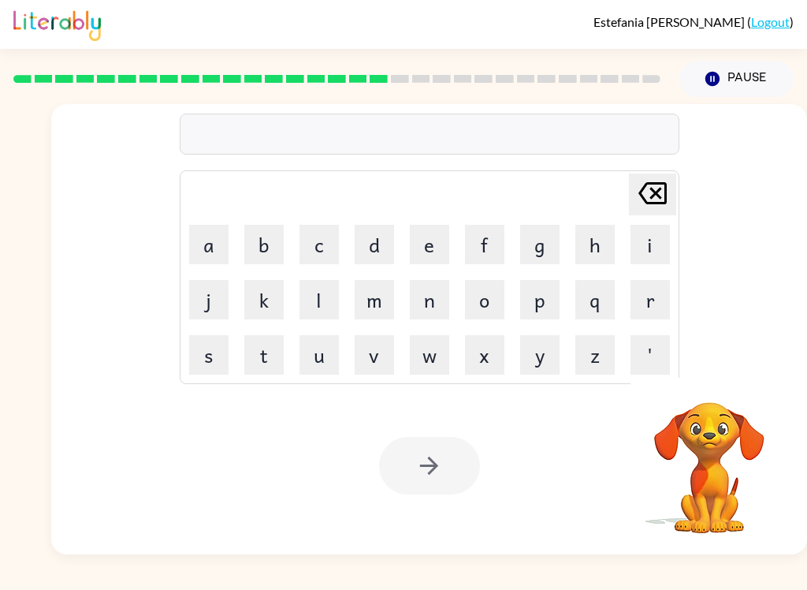
click at [536, 243] on button "g" at bounding box center [539, 244] width 39 height 39
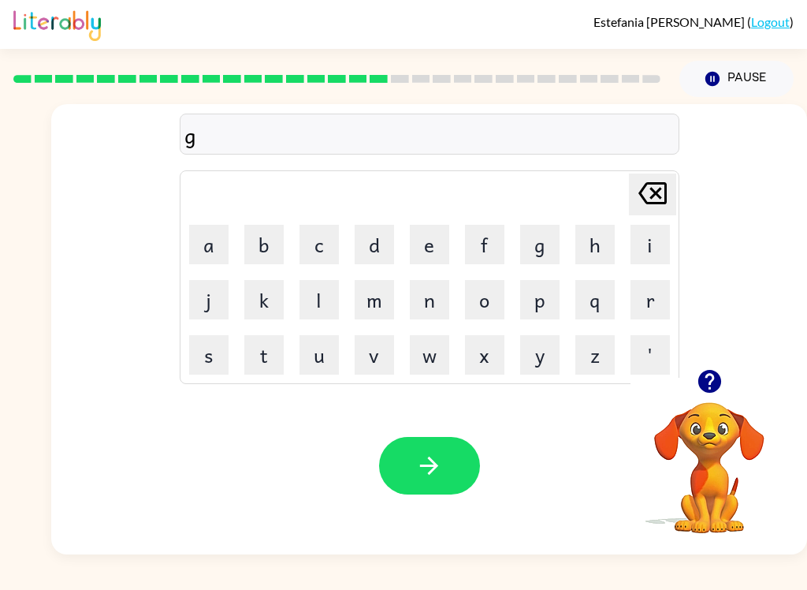
click at [605, 303] on button "r" at bounding box center [650, 299] width 39 height 39
click at [318, 363] on button "u" at bounding box center [319, 354] width 39 height 39
click at [381, 299] on button "m" at bounding box center [374, 299] width 39 height 39
click at [545, 301] on button "p" at bounding box center [539, 299] width 39 height 39
click at [605, 244] on button "i" at bounding box center [650, 244] width 39 height 39
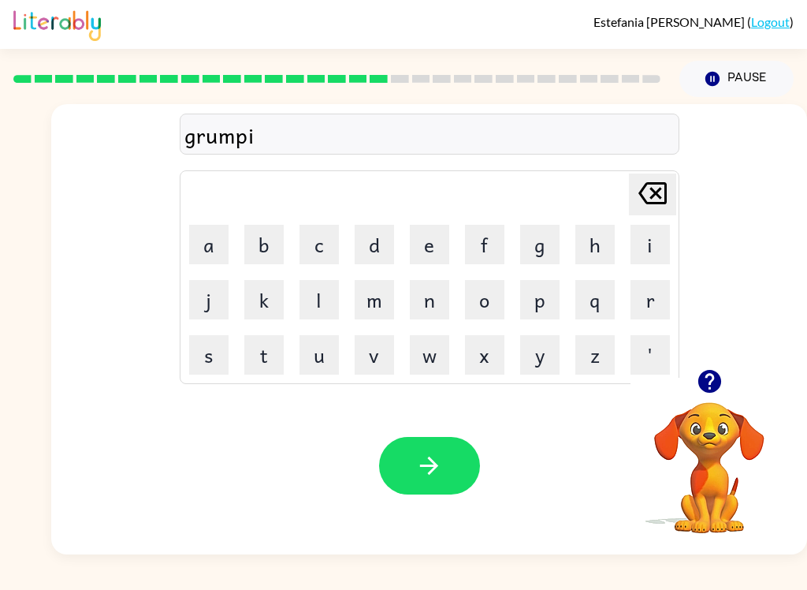
click at [430, 248] on button "e" at bounding box center [429, 244] width 39 height 39
click at [215, 356] on button "s" at bounding box center [208, 354] width 39 height 39
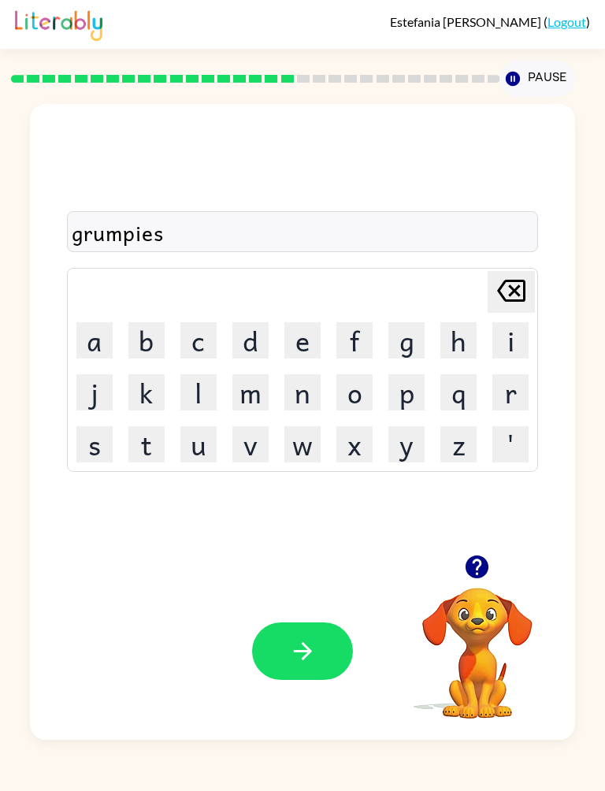
click at [139, 443] on button "t" at bounding box center [146, 444] width 36 height 36
click at [353, 654] on button "button" at bounding box center [302, 652] width 101 height 58
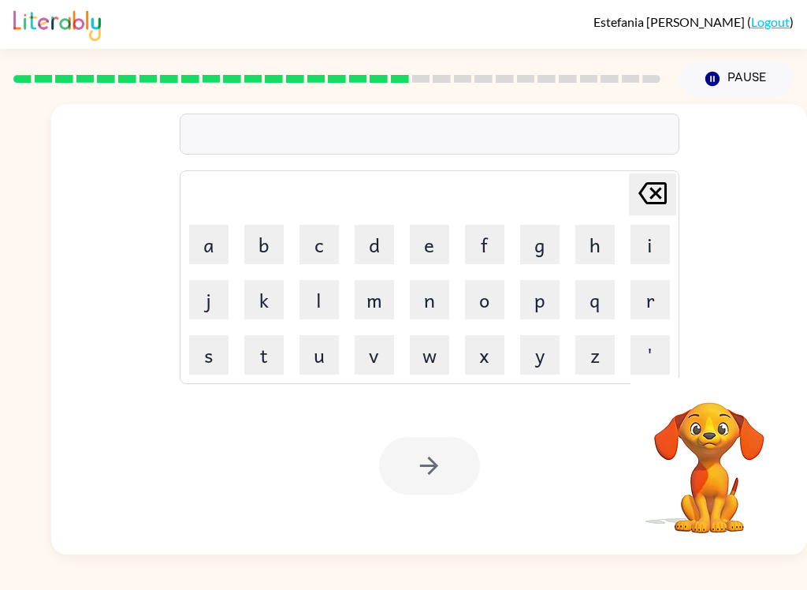
click at [605, 236] on button "i" at bounding box center [650, 244] width 39 height 39
click at [422, 303] on button "n" at bounding box center [429, 299] width 39 height 39
click at [325, 243] on button "c" at bounding box center [319, 244] width 39 height 39
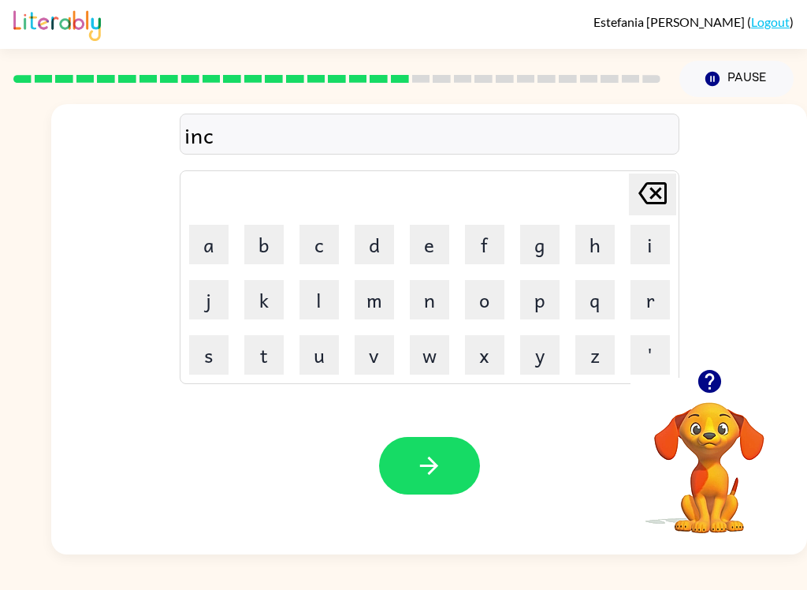
click at [605, 294] on button "r" at bounding box center [650, 299] width 39 height 39
click at [415, 244] on button "e" at bounding box center [429, 244] width 39 height 39
click at [389, 243] on button "d" at bounding box center [374, 244] width 39 height 39
click at [605, 244] on button "i" at bounding box center [650, 244] width 39 height 39
click at [269, 251] on button "b" at bounding box center [263, 244] width 39 height 39
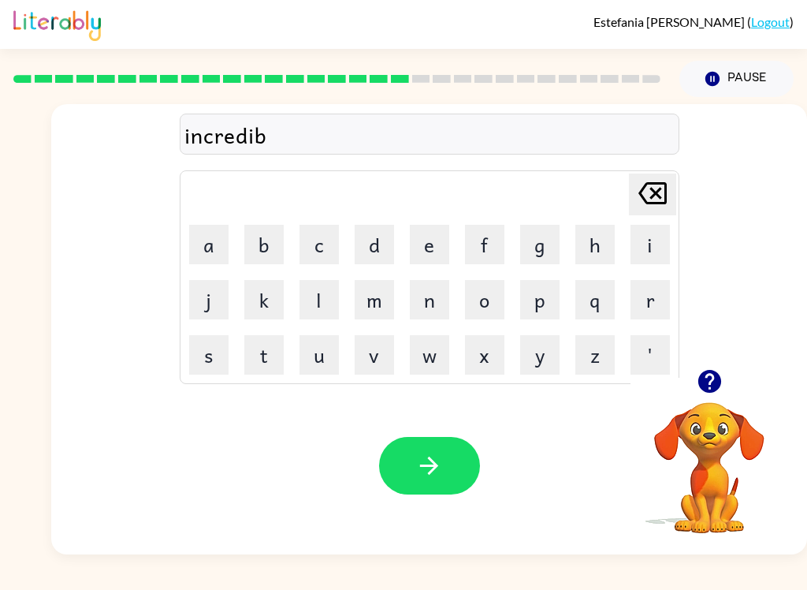
click at [322, 286] on button "l" at bounding box center [319, 299] width 39 height 39
click at [438, 252] on button "e" at bounding box center [429, 244] width 39 height 39
click at [392, 475] on button "button" at bounding box center [429, 466] width 101 height 58
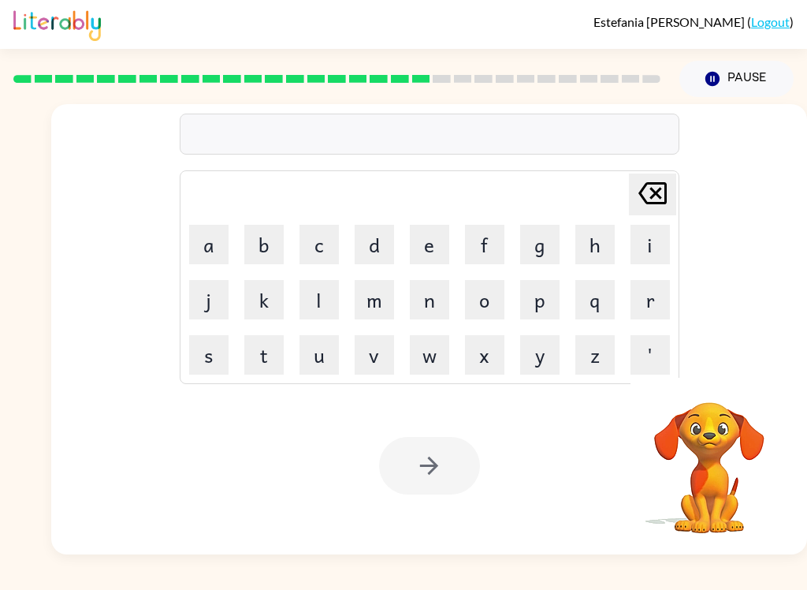
click at [329, 301] on button "l" at bounding box center [319, 299] width 39 height 39
click at [605, 251] on button "i" at bounding box center [650, 244] width 39 height 39
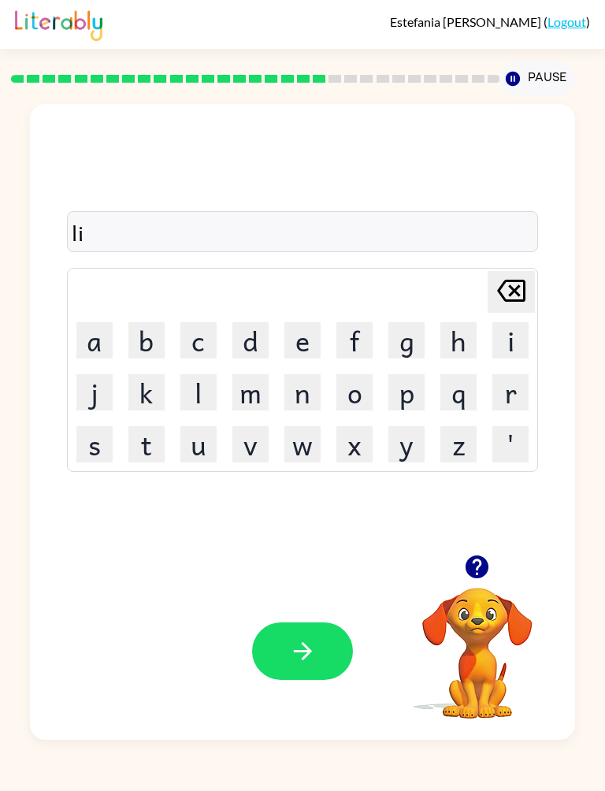
click at [76, 454] on button "s" at bounding box center [94, 444] width 36 height 36
click at [321, 344] on button "e" at bounding box center [303, 340] width 36 height 36
click at [321, 394] on button "n" at bounding box center [303, 392] width 36 height 36
click at [137, 445] on button "t" at bounding box center [146, 444] width 36 height 36
click at [317, 664] on icon "button" at bounding box center [303, 652] width 28 height 28
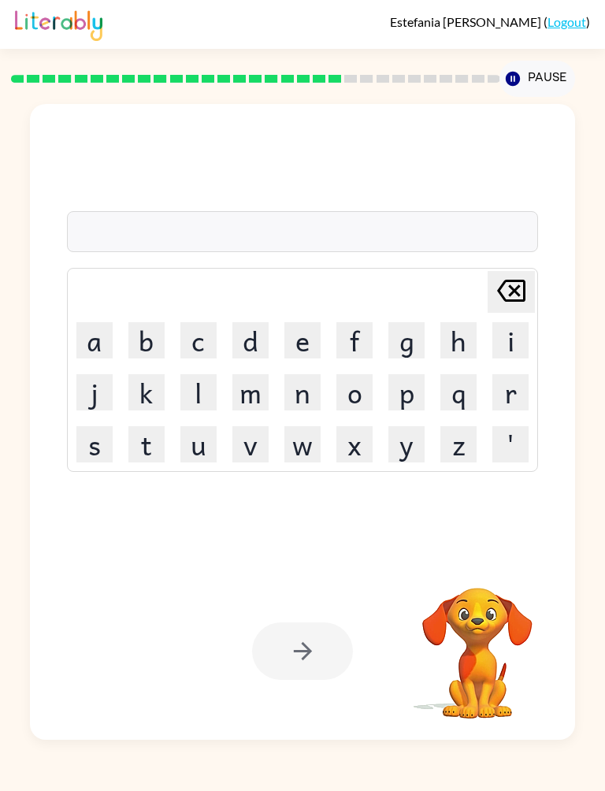
click at [321, 386] on button "n" at bounding box center [303, 392] width 36 height 36
click at [373, 380] on button "o" at bounding box center [355, 392] width 36 height 36
click at [269, 400] on button "m" at bounding box center [251, 392] width 36 height 36
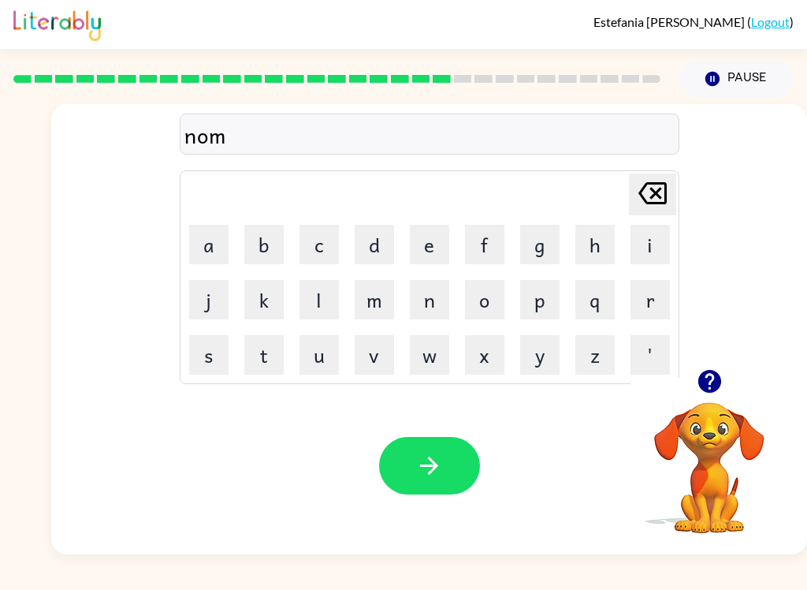
click at [605, 259] on button "i" at bounding box center [650, 244] width 39 height 39
click at [447, 297] on button "n" at bounding box center [429, 299] width 39 height 39
click at [195, 238] on button "a" at bounding box center [208, 244] width 39 height 39
click at [277, 367] on button "t" at bounding box center [263, 354] width 39 height 39
click at [431, 239] on button "e" at bounding box center [429, 244] width 39 height 39
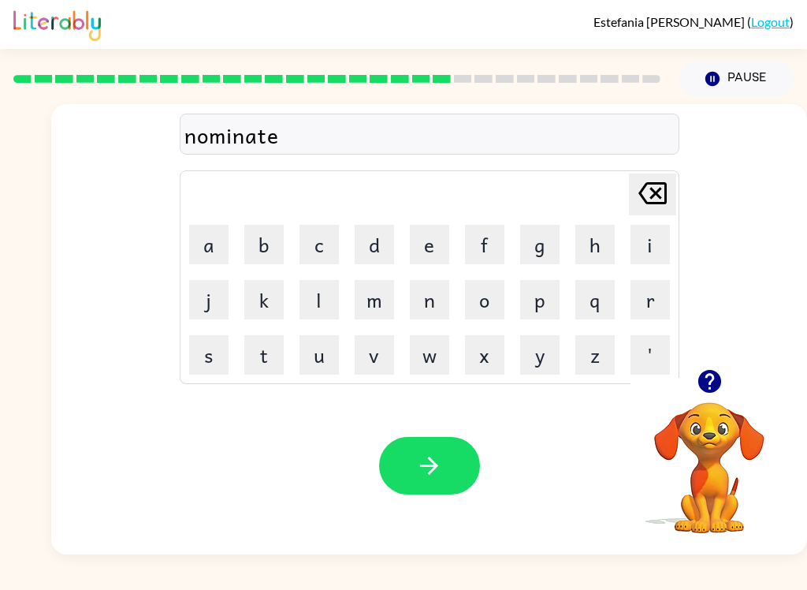
click at [429, 493] on button "button" at bounding box center [429, 466] width 101 height 58
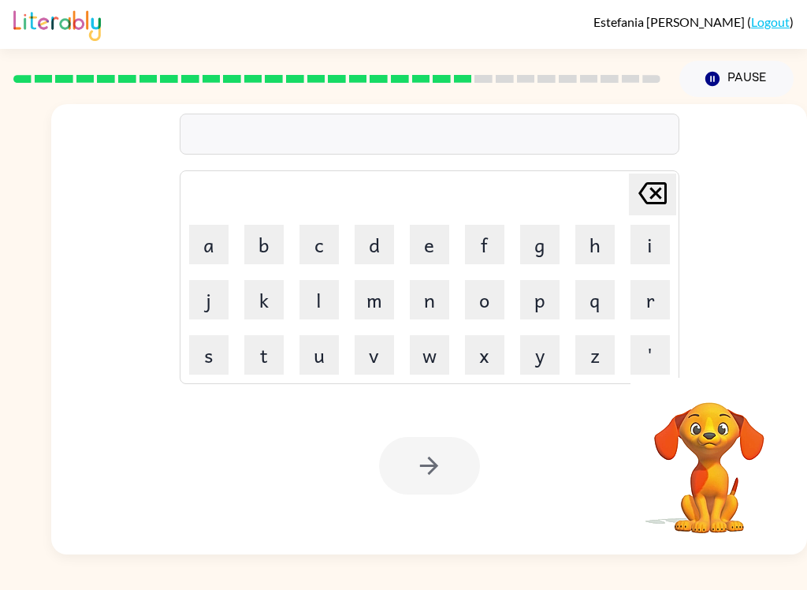
click at [189, 341] on button "s" at bounding box center [208, 354] width 39 height 39
click at [314, 358] on button "u" at bounding box center [319, 354] width 39 height 39
click at [189, 353] on button "s" at bounding box center [208, 354] width 39 height 39
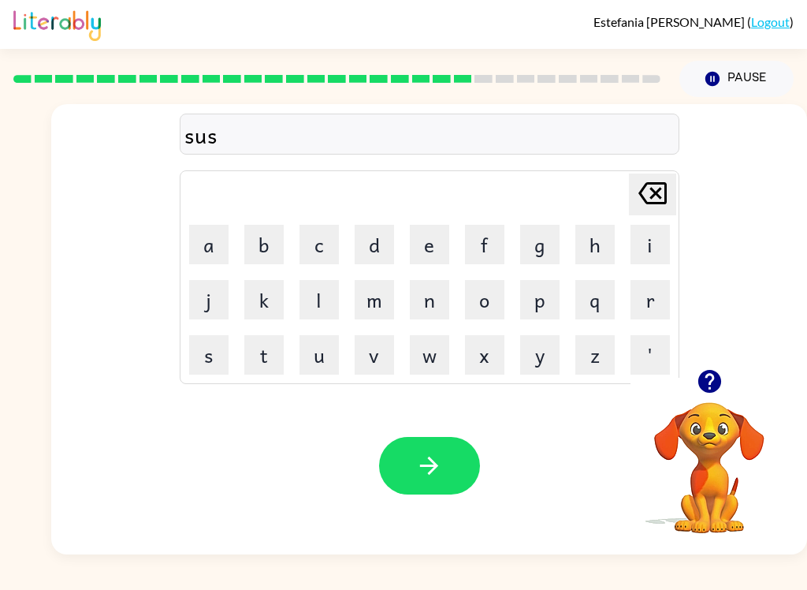
click at [268, 342] on button "t" at bounding box center [263, 354] width 39 height 39
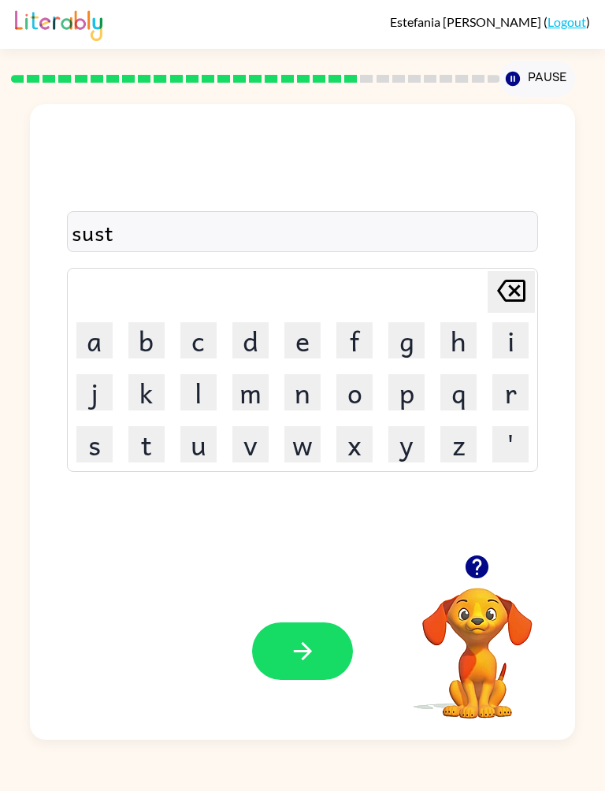
click at [76, 358] on button "a" at bounding box center [94, 340] width 36 height 36
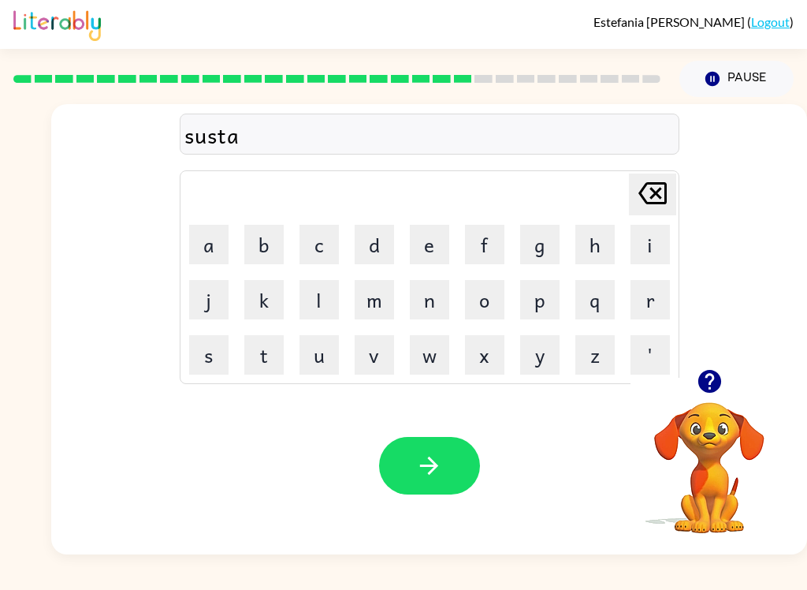
click at [605, 240] on button "i" at bounding box center [650, 244] width 39 height 39
click at [441, 315] on button "n" at bounding box center [429, 299] width 39 height 39
click at [449, 484] on button "button" at bounding box center [429, 466] width 101 height 58
click at [440, 370] on button "w" at bounding box center [429, 354] width 39 height 39
click at [478, 302] on button "o" at bounding box center [484, 299] width 39 height 39
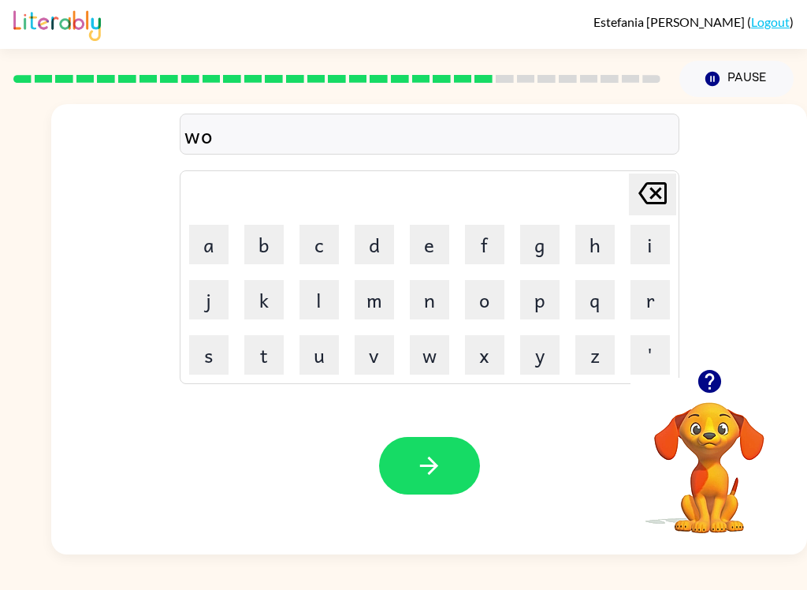
click at [605, 303] on button "r" at bounding box center [650, 299] width 39 height 39
click at [371, 239] on button "d" at bounding box center [374, 244] width 39 height 39
click at [545, 352] on button "y" at bounding box center [539, 354] width 39 height 39
click at [425, 475] on icon "button" at bounding box center [429, 466] width 28 height 28
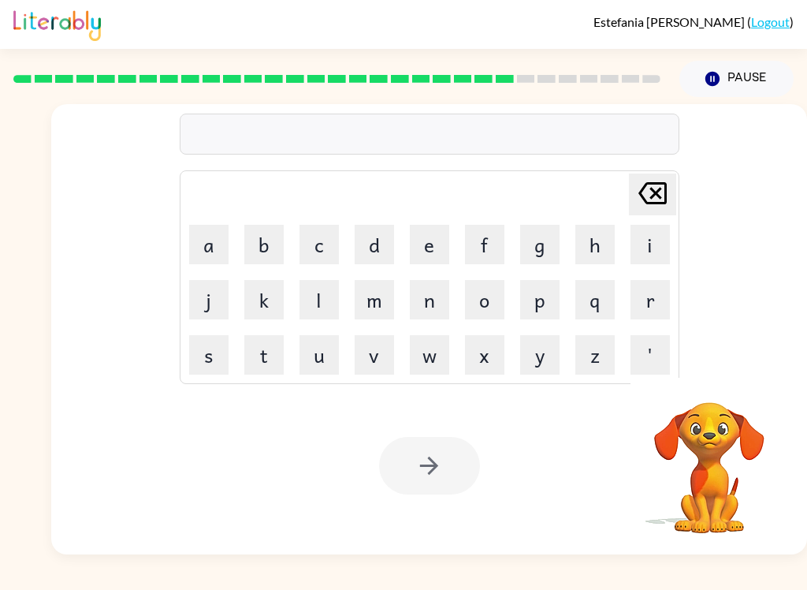
click at [605, 450] on video "Your browser must support playing .mp4 files to use Literably. Please try using…" at bounding box center [710, 457] width 158 height 158
click at [605, 449] on video "Your browser must support playing .mp4 files to use Literably. Please try using…" at bounding box center [710, 457] width 158 height 158
click at [605, 450] on video "Your browser must support playing .mp4 files to use Literably. Please try using…" at bounding box center [710, 457] width 158 height 158
click at [605, 460] on video "Your browser must support playing .mp4 files to use Literably. Please try using…" at bounding box center [710, 457] width 158 height 158
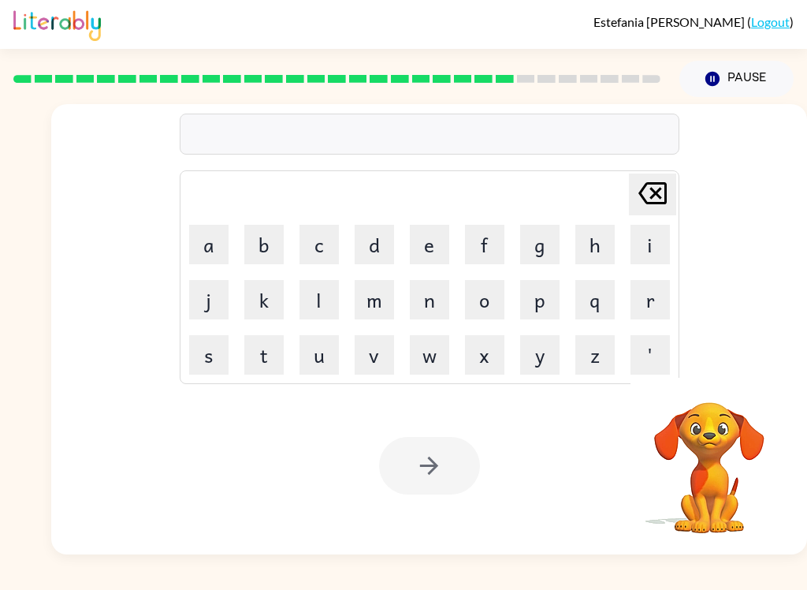
click at [605, 76] on button "Pause Pause" at bounding box center [736, 79] width 114 height 36
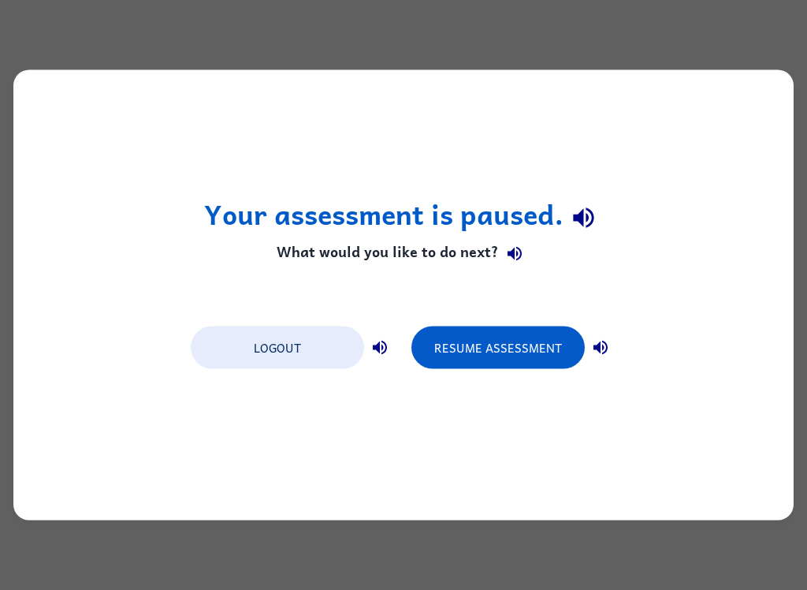
click at [538, 353] on button "Resume Assessment" at bounding box center [497, 347] width 173 height 43
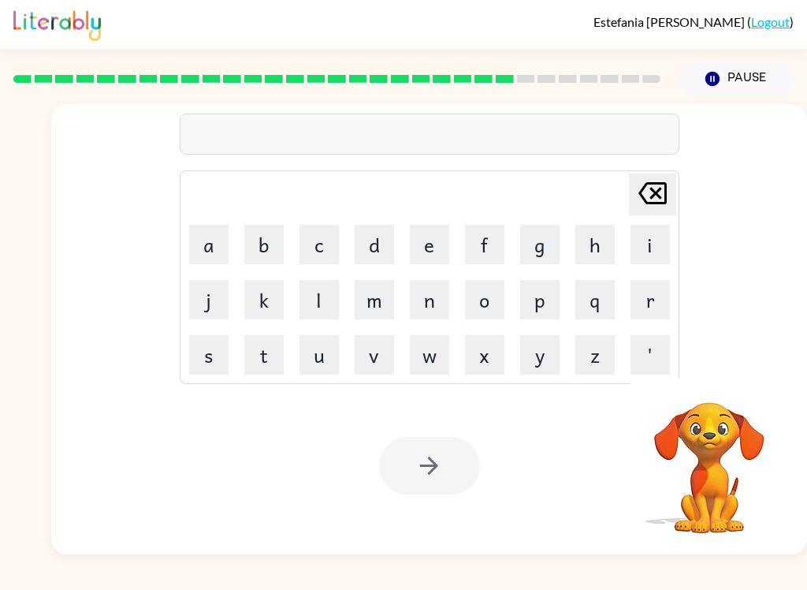
click at [605, 299] on button "r" at bounding box center [650, 299] width 39 height 39
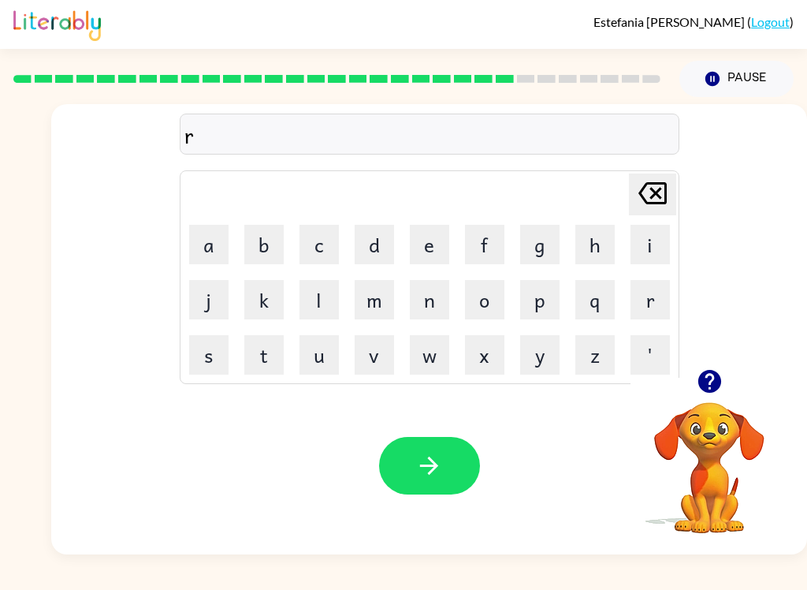
click at [432, 247] on button "e" at bounding box center [429, 244] width 39 height 39
click at [322, 300] on button "l" at bounding box center [319, 299] width 39 height 39
click at [190, 243] on button "a" at bounding box center [208, 244] width 39 height 39
click at [271, 355] on button "t" at bounding box center [263, 354] width 39 height 39
click at [429, 247] on button "e" at bounding box center [429, 244] width 39 height 39
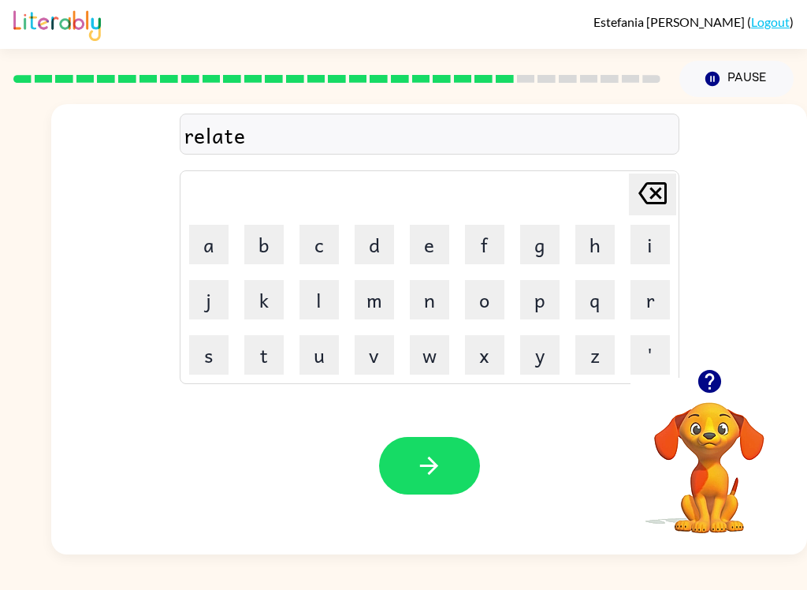
click at [436, 468] on icon "button" at bounding box center [429, 465] width 18 height 18
click at [266, 303] on button "k" at bounding box center [263, 299] width 39 height 39
click at [605, 251] on button "i" at bounding box center [650, 244] width 39 height 39
click at [256, 372] on button "t" at bounding box center [263, 354] width 39 height 39
click at [255, 371] on button "t" at bounding box center [263, 354] width 39 height 39
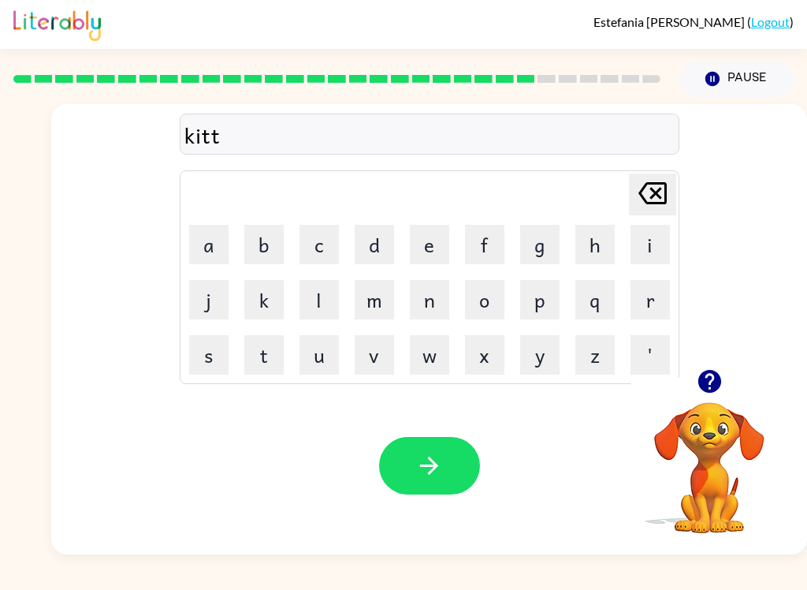
click at [426, 245] on button "e" at bounding box center [429, 244] width 39 height 39
click at [444, 307] on button "n" at bounding box center [429, 299] width 39 height 39
click at [440, 458] on icon "button" at bounding box center [429, 466] width 28 height 28
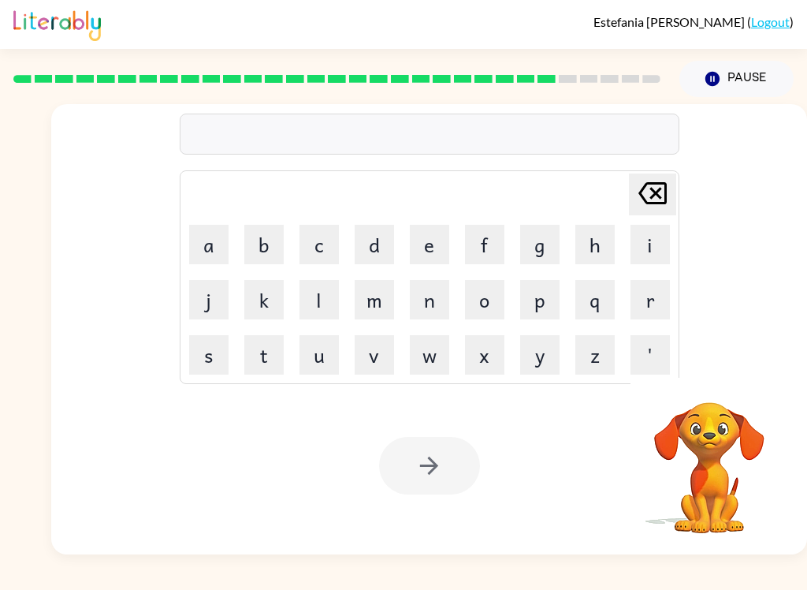
click at [379, 248] on button "d" at bounding box center [374, 244] width 39 height 39
click at [419, 253] on button "e" at bounding box center [429, 244] width 39 height 39
click at [530, 303] on button "p" at bounding box center [539, 299] width 39 height 39
click at [193, 248] on button "a" at bounding box center [208, 244] width 39 height 39
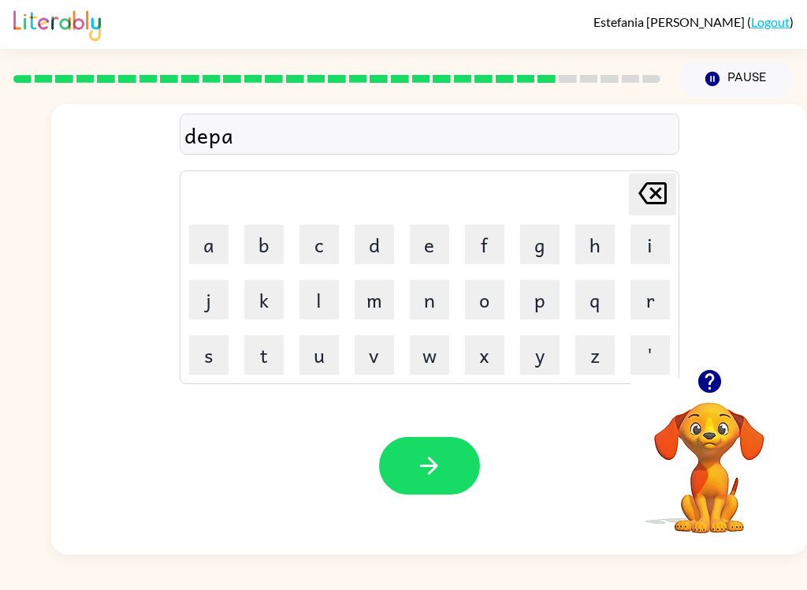
click at [605, 304] on button "r" at bounding box center [650, 299] width 39 height 39
click at [260, 358] on button "t" at bounding box center [263, 354] width 39 height 39
click at [382, 293] on button "m" at bounding box center [374, 299] width 39 height 39
click at [428, 253] on button "e" at bounding box center [429, 244] width 39 height 39
click at [421, 294] on button "n" at bounding box center [429, 299] width 39 height 39
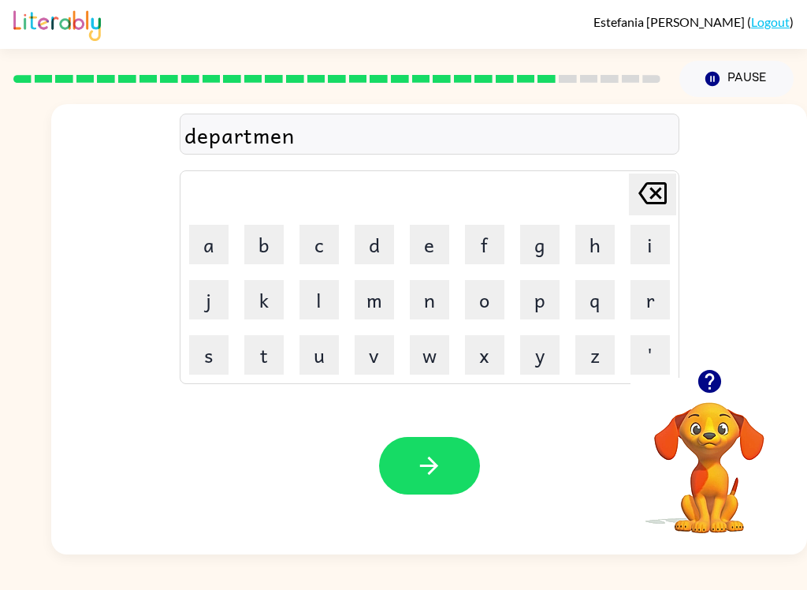
click at [267, 358] on button "t" at bounding box center [263, 354] width 39 height 39
click at [449, 479] on button "button" at bounding box center [429, 466] width 101 height 58
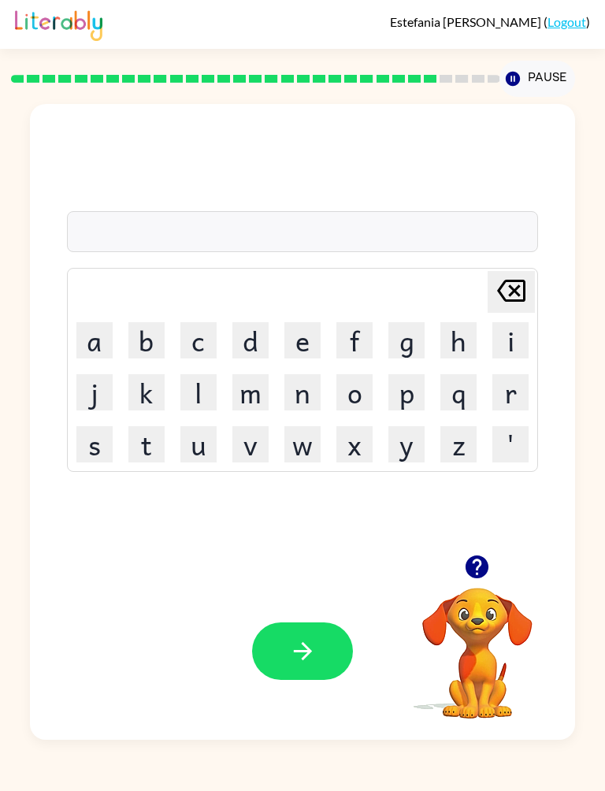
click at [76, 444] on button "s" at bounding box center [94, 444] width 36 height 36
click at [211, 390] on button "l" at bounding box center [199, 392] width 36 height 36
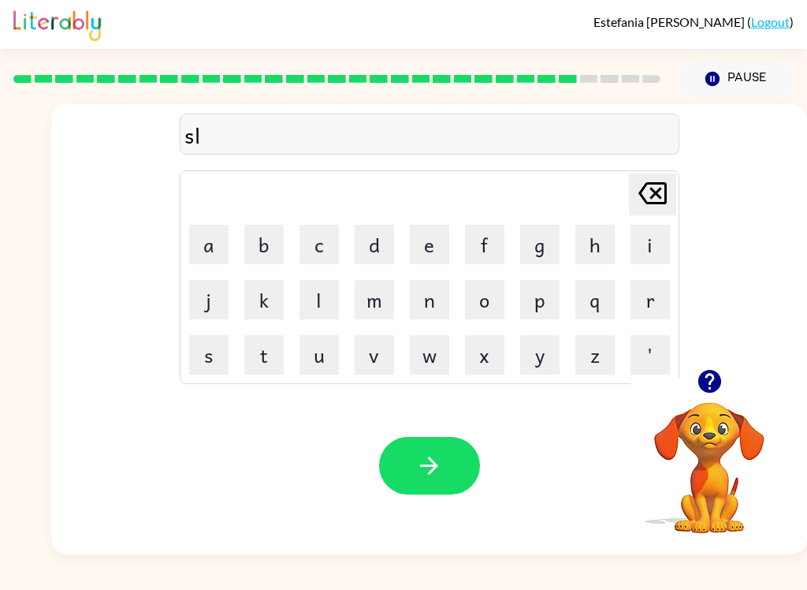
click at [605, 240] on button "i" at bounding box center [650, 244] width 39 height 39
click at [541, 238] on button "g" at bounding box center [539, 244] width 39 height 39
click at [591, 239] on button "h" at bounding box center [594, 244] width 39 height 39
click at [268, 359] on button "t" at bounding box center [263, 354] width 39 height 39
click at [452, 485] on button "button" at bounding box center [429, 466] width 101 height 58
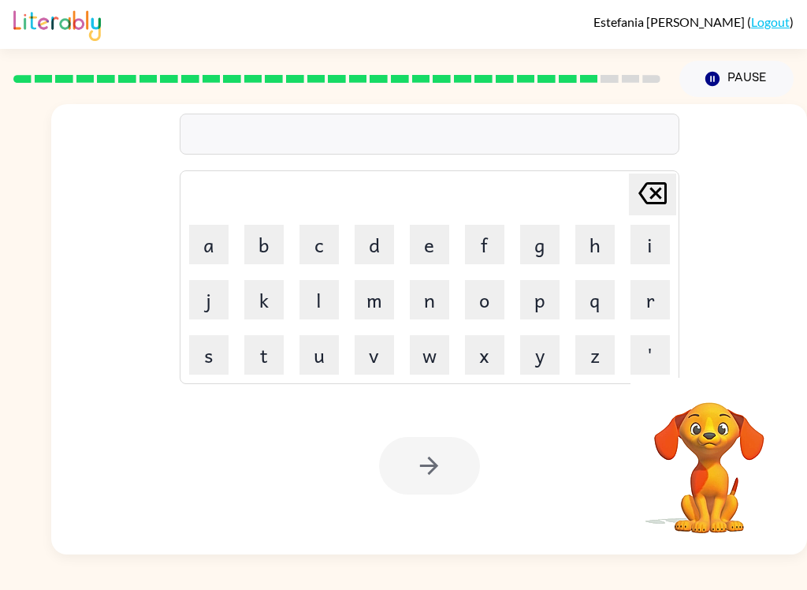
click at [307, 373] on button "u" at bounding box center [319, 354] width 39 height 39
click at [415, 311] on button "n" at bounding box center [429, 299] width 39 height 39
click at [605, 246] on button "i" at bounding box center [650, 244] width 39 height 39
click at [378, 344] on button "v" at bounding box center [374, 354] width 39 height 39
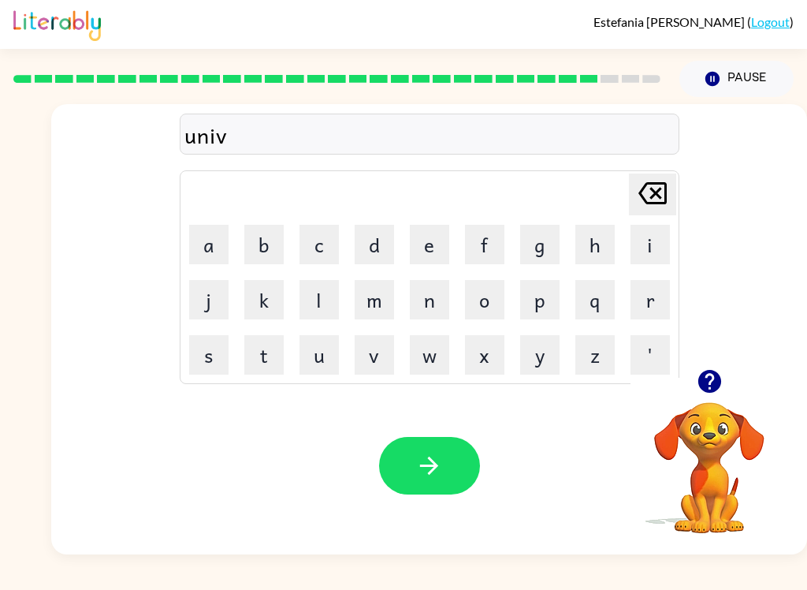
click at [425, 240] on button "e" at bounding box center [429, 244] width 39 height 39
click at [605, 300] on button "r" at bounding box center [650, 299] width 39 height 39
click at [215, 347] on button "s" at bounding box center [208, 354] width 39 height 39
click at [192, 244] on button "a" at bounding box center [208, 244] width 39 height 39
click at [325, 303] on button "l" at bounding box center [319, 299] width 39 height 39
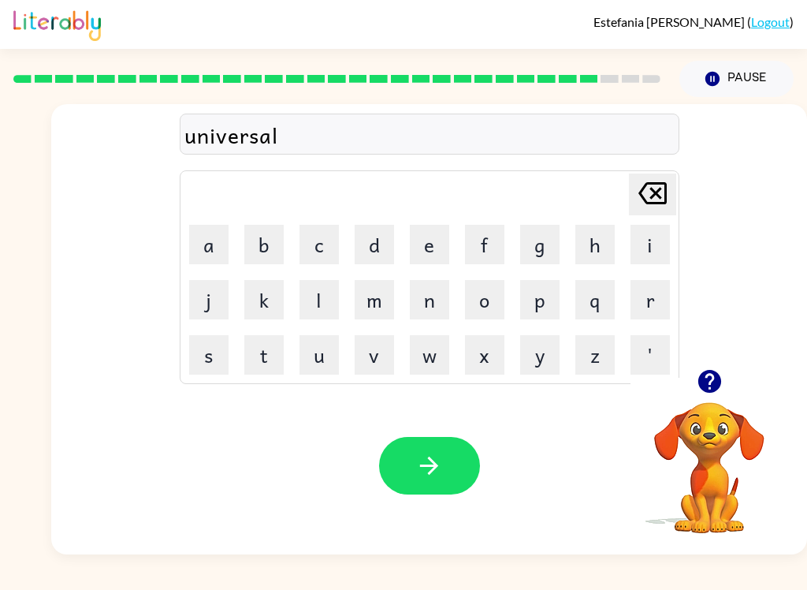
click at [429, 493] on button "button" at bounding box center [429, 466] width 101 height 58
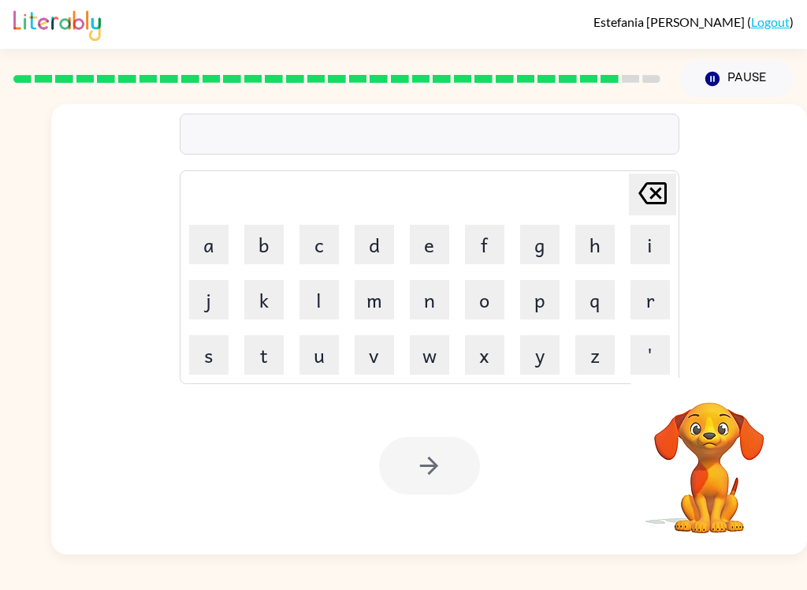
click at [605, 243] on button "i" at bounding box center [650, 244] width 39 height 39
click at [314, 293] on button "l" at bounding box center [319, 299] width 39 height 39
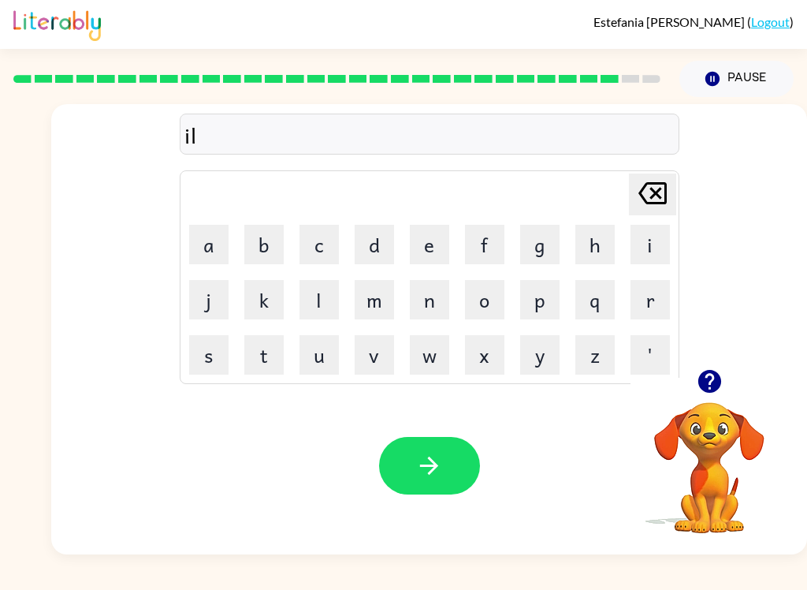
click at [381, 348] on button "v" at bounding box center [374, 354] width 39 height 39
click at [412, 247] on button "e" at bounding box center [429, 244] width 39 height 39
click at [605, 299] on button "r" at bounding box center [650, 299] width 39 height 39
click at [435, 345] on button "w" at bounding box center [429, 354] width 39 height 39
click at [438, 248] on button "e" at bounding box center [429, 244] width 39 height 39
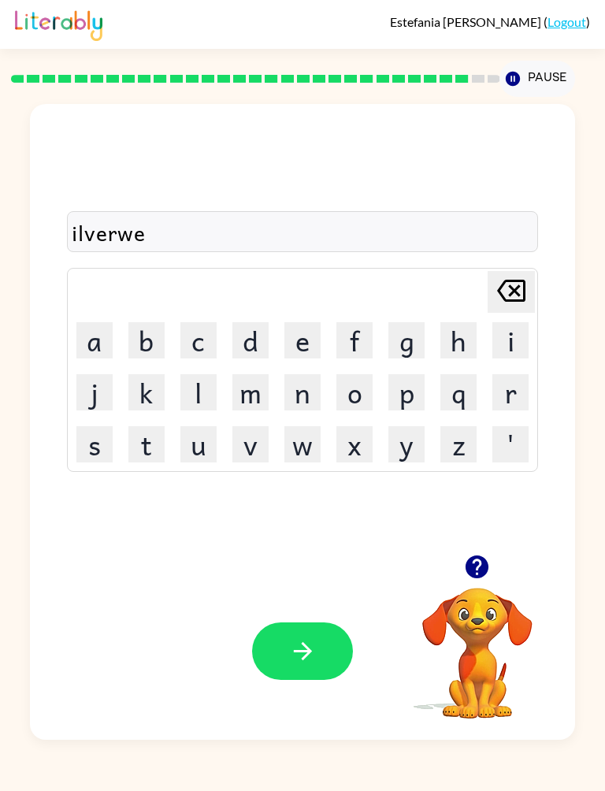
click at [76, 322] on button "a" at bounding box center [94, 340] width 36 height 36
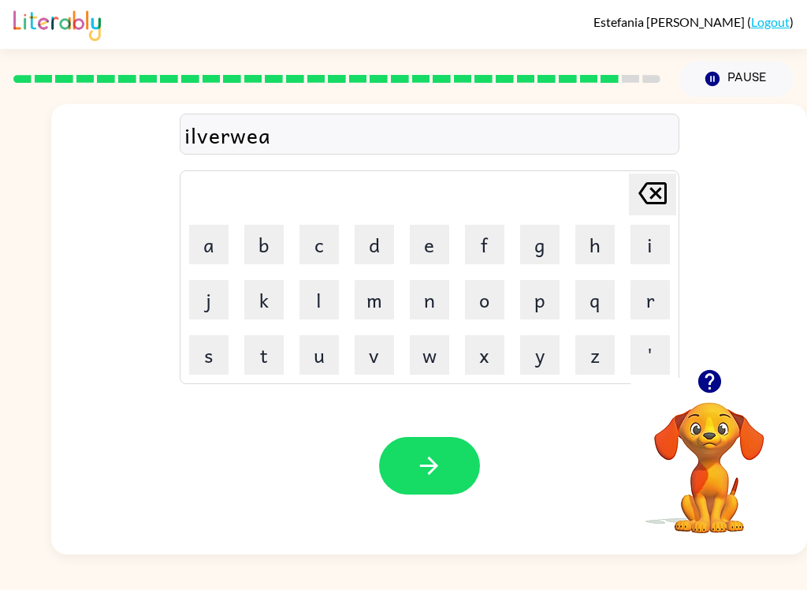
click at [605, 311] on button "r" at bounding box center [650, 299] width 39 height 39
click at [443, 459] on button "button" at bounding box center [429, 466] width 101 height 58
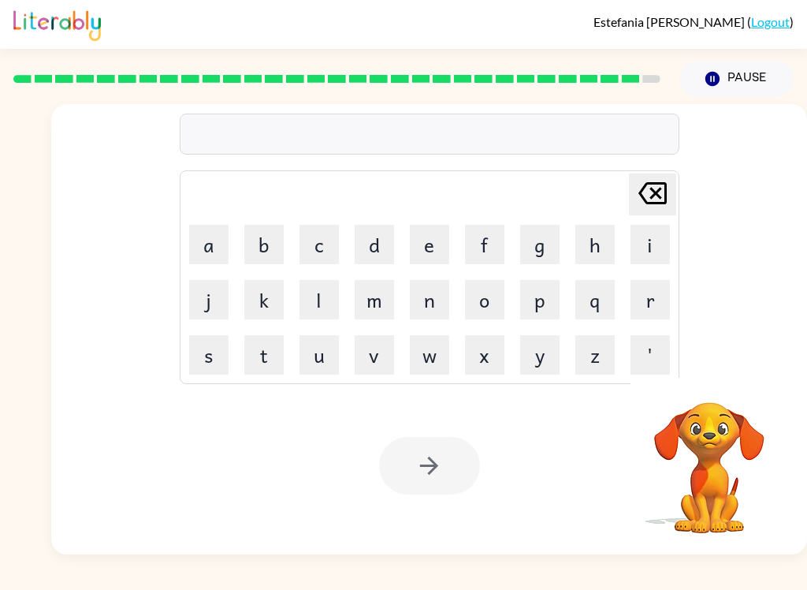
click at [605, 415] on video "Your browser must support playing .mp4 files to use Literably. Please try using…" at bounding box center [710, 457] width 158 height 158
click at [605, 433] on video "Your browser must support playing .mp4 files to use Literably. Please try using…" at bounding box center [710, 457] width 158 height 158
click at [605, 85] on button "Pause Pause" at bounding box center [736, 79] width 114 height 36
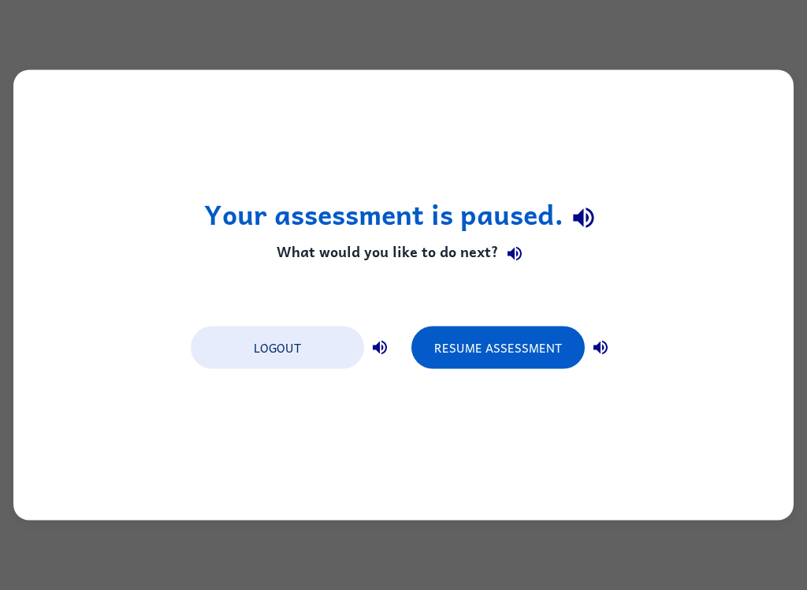
click at [544, 344] on button "Resume Assessment" at bounding box center [497, 347] width 173 height 43
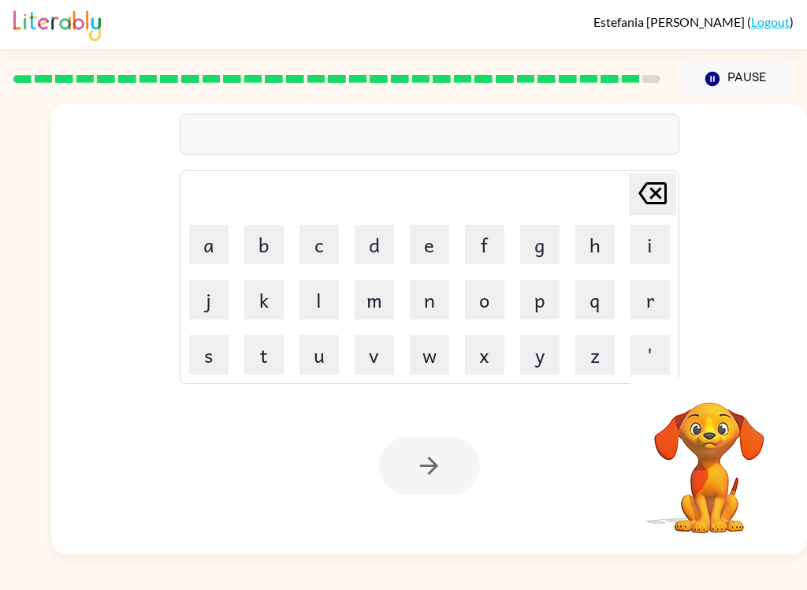
click at [605, 401] on video "Your browser must support playing .mp4 files to use Literably. Please try using…" at bounding box center [710, 457] width 158 height 158
click at [605, 396] on video "Your browser must support playing .mp4 files to use Literably. Please try using…" at bounding box center [710, 457] width 158 height 158
click at [605, 393] on video "Your browser must support playing .mp4 files to use Literably. Please try using…" at bounding box center [710, 457] width 158 height 158
click at [605, 83] on button "Pause Pause" at bounding box center [736, 79] width 114 height 36
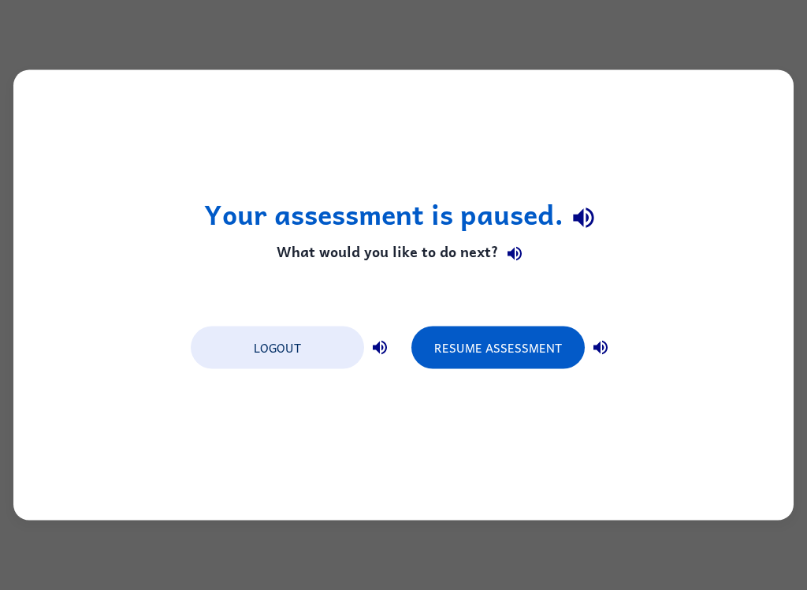
click at [540, 350] on button "Resume Assessment" at bounding box center [497, 347] width 173 height 43
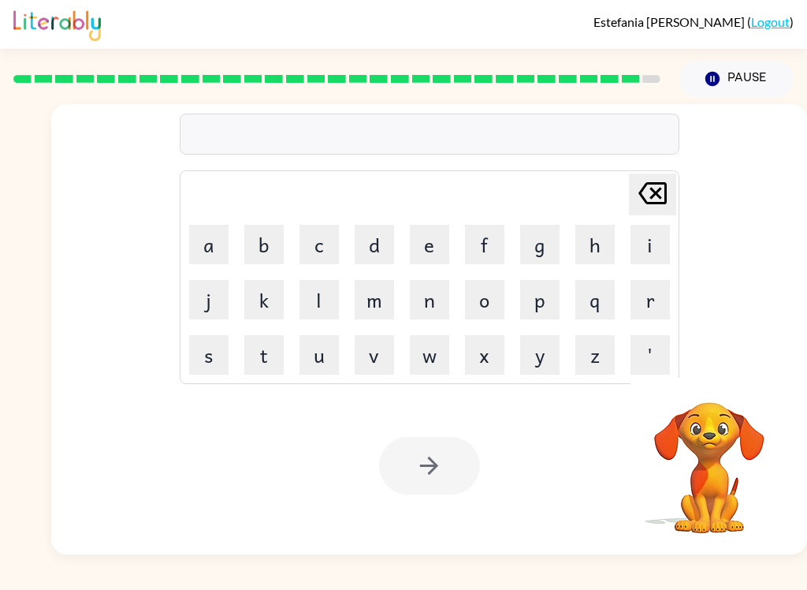
click at [421, 249] on button "e" at bounding box center [429, 244] width 39 height 39
click at [424, 304] on button "n" at bounding box center [429, 299] width 39 height 39
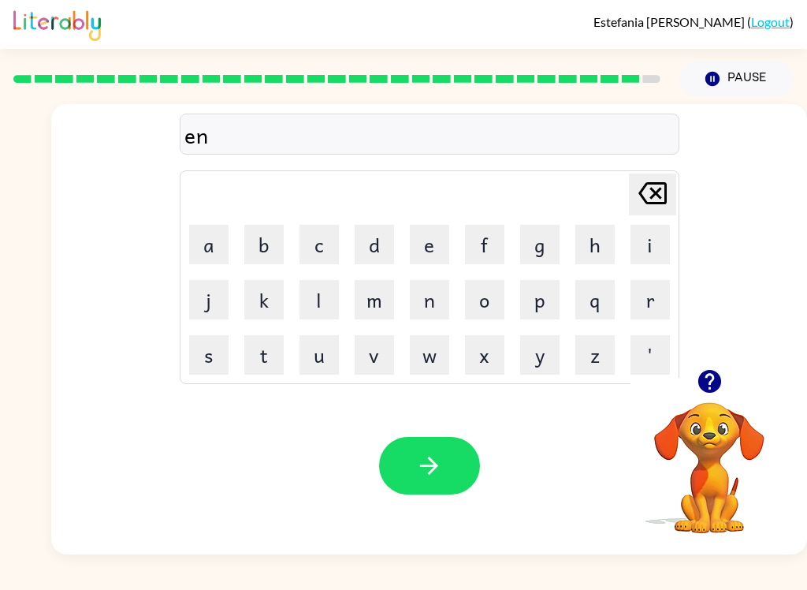
click at [319, 258] on button "c" at bounding box center [319, 244] width 39 height 39
click at [480, 311] on button "o" at bounding box center [484, 299] width 39 height 39
click at [314, 354] on button "u" at bounding box center [319, 354] width 39 height 39
click at [422, 303] on button "n" at bounding box center [429, 299] width 39 height 39
click at [260, 355] on button "t" at bounding box center [263, 354] width 39 height 39
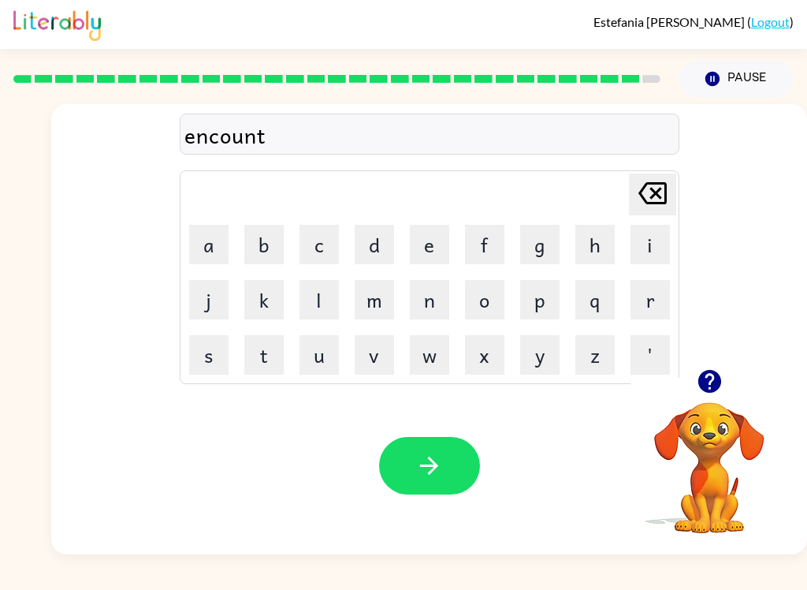
click at [430, 252] on button "e" at bounding box center [429, 244] width 39 height 39
click at [605, 311] on button "r" at bounding box center [650, 299] width 39 height 39
click at [421, 465] on icon "button" at bounding box center [429, 466] width 28 height 28
